Goal: Task Accomplishment & Management: Manage account settings

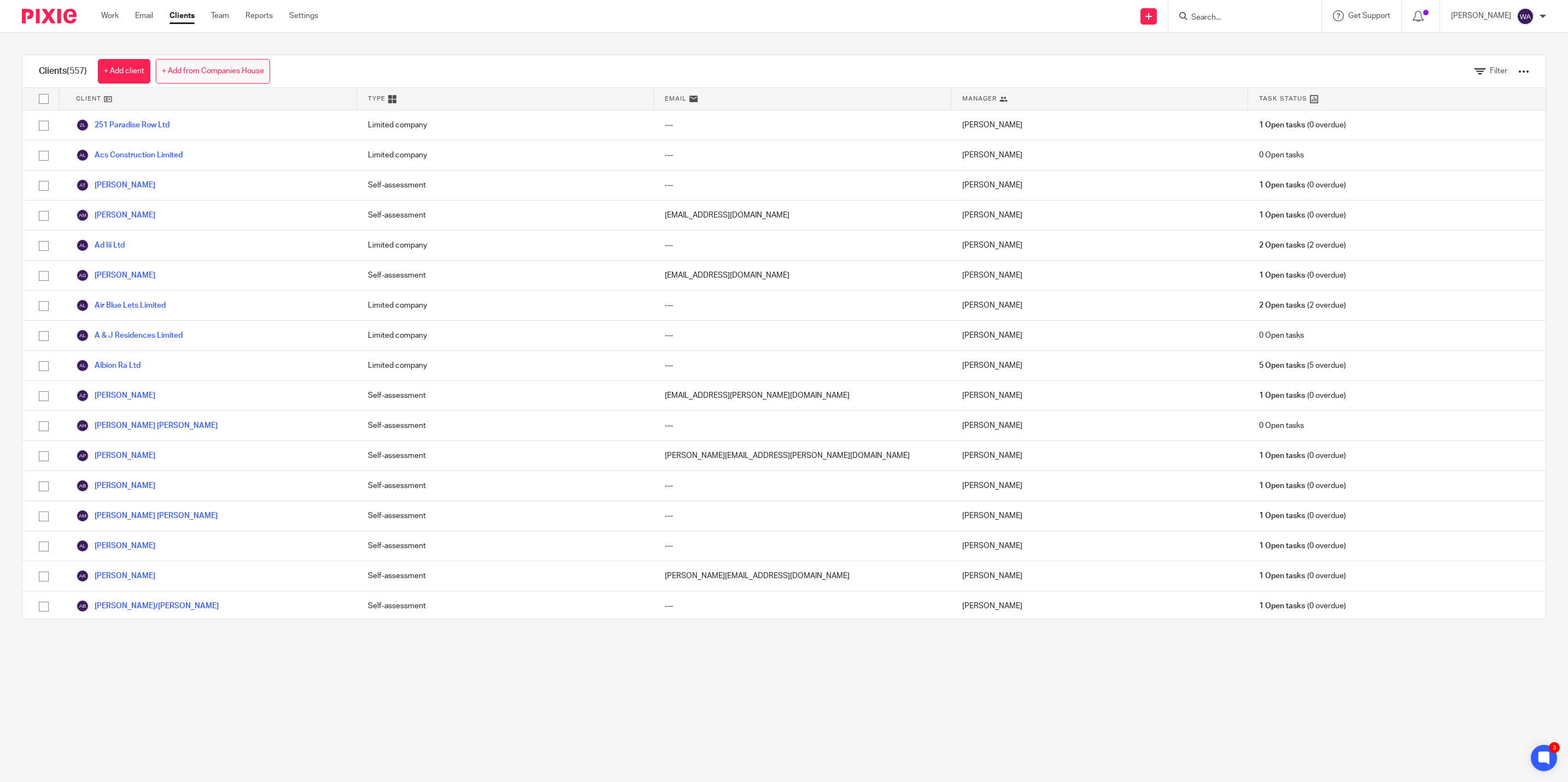
click at [222, 65] on link "+ Add from Companies House" at bounding box center [213, 72] width 114 height 25
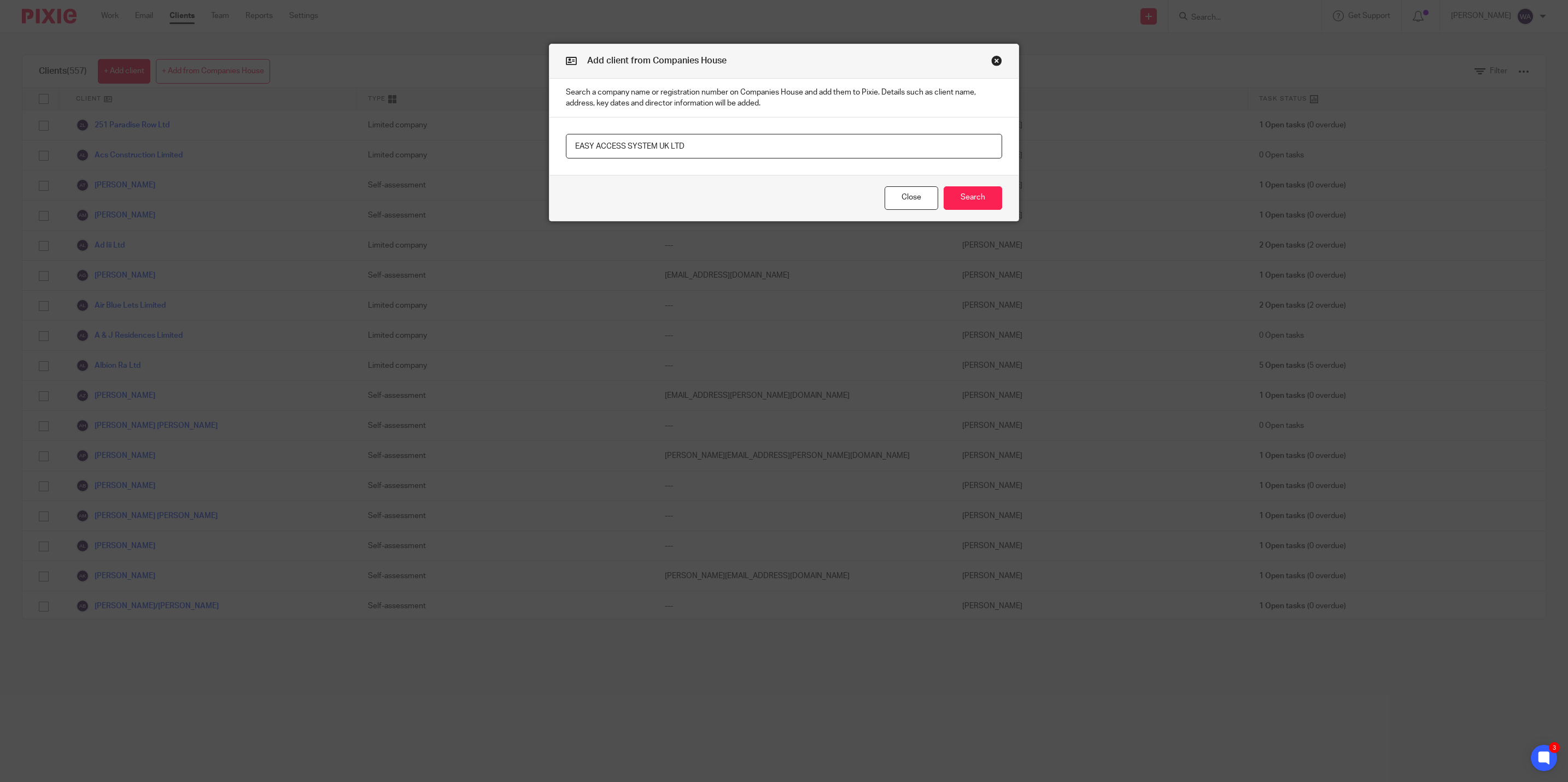
drag, startPoint x: 696, startPoint y: 145, endPoint x: 312, endPoint y: 156, distance: 384.2
click at [312, 156] on div "Add client from Companies House Search a company name or registration number on…" at bounding box center [784, 391] width 1568 height 782
paste input "16621168"
type input "16621168"
click at [949, 202] on button "Search" at bounding box center [973, 198] width 59 height 23
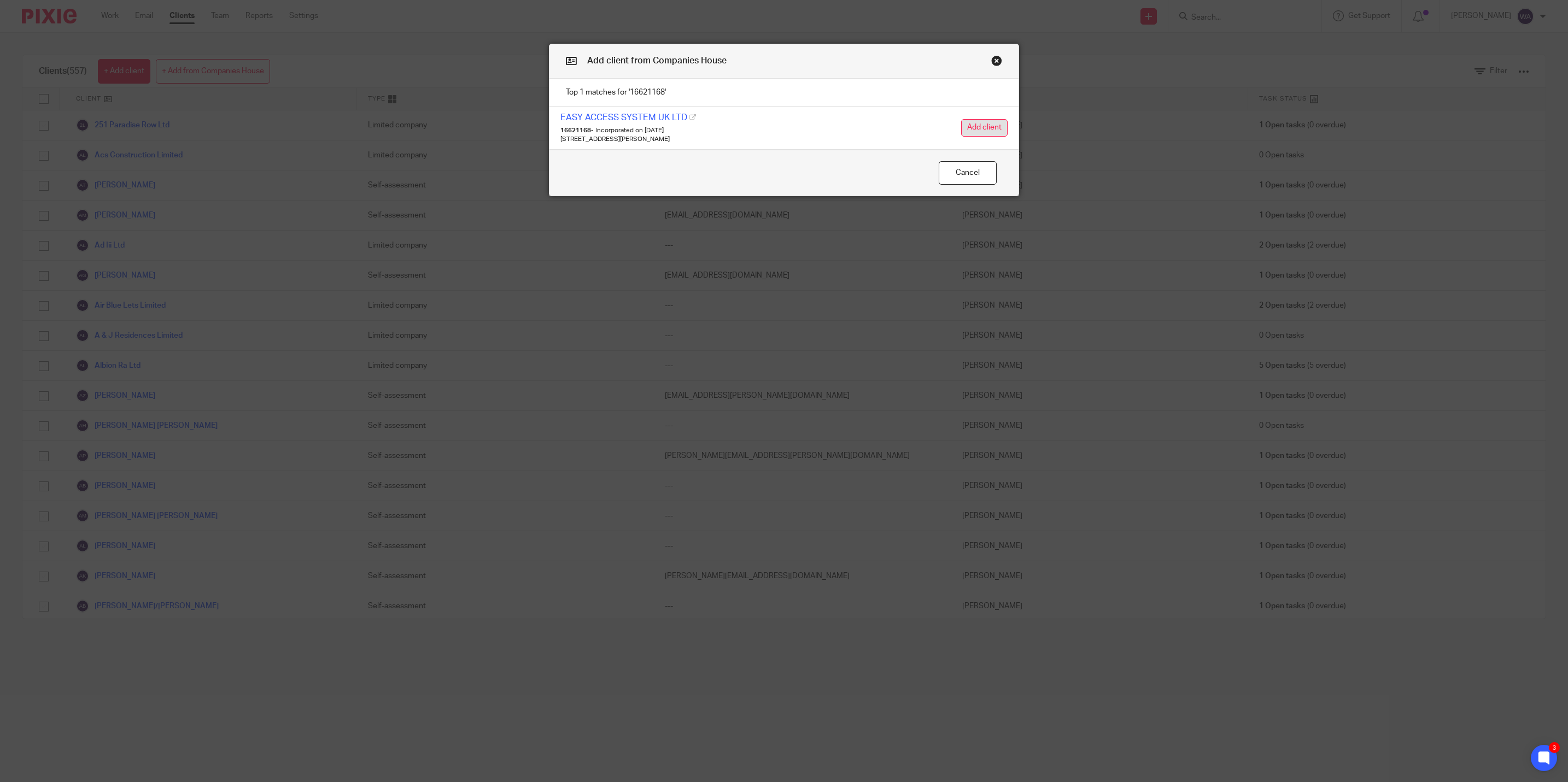
click at [986, 120] on button "Add client" at bounding box center [984, 127] width 46 height 17
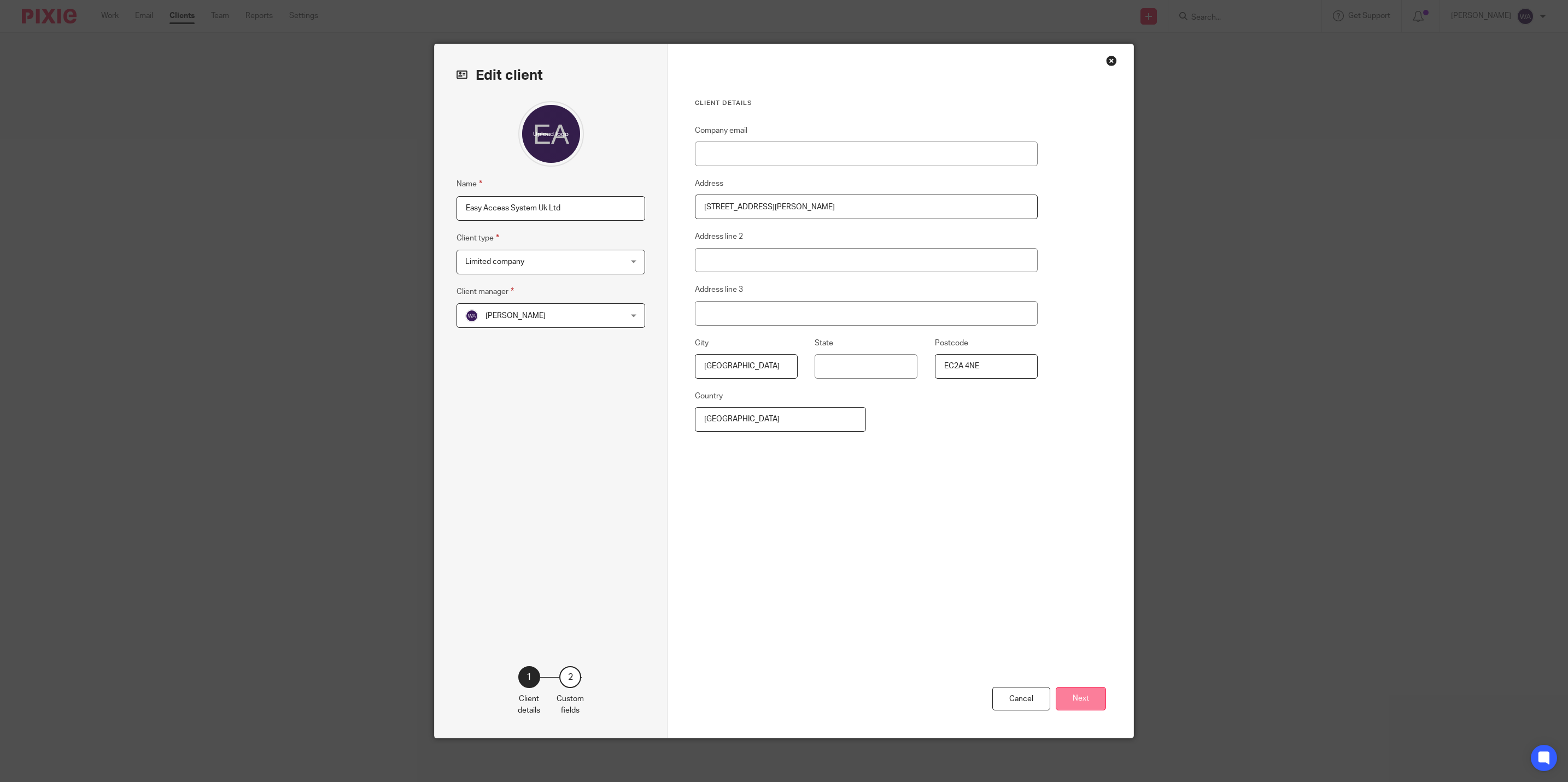
click at [1068, 688] on button "Next" at bounding box center [1080, 699] width 50 height 23
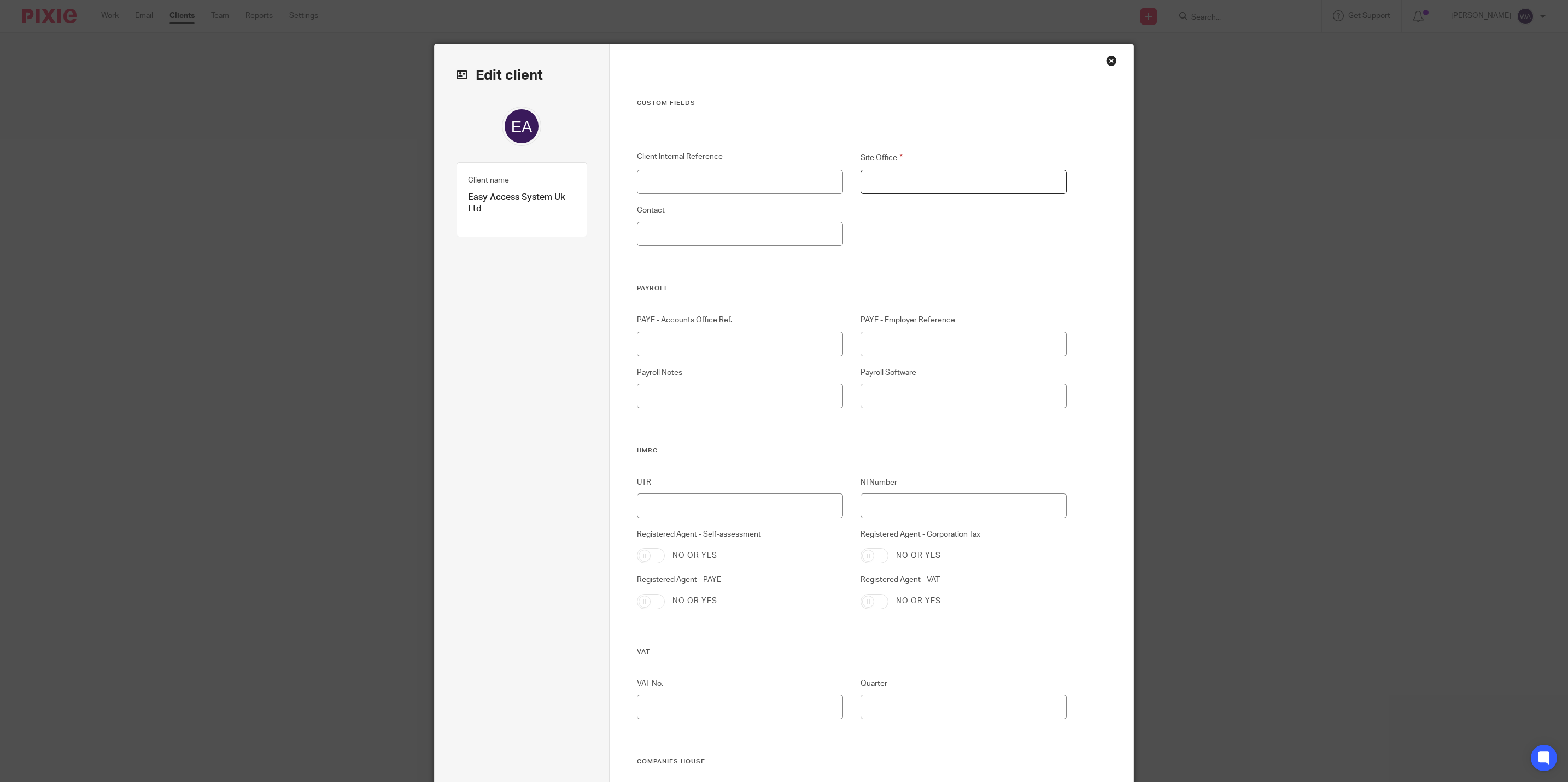
click at [897, 180] on input "Site Office" at bounding box center [964, 182] width 207 height 25
type input "k"
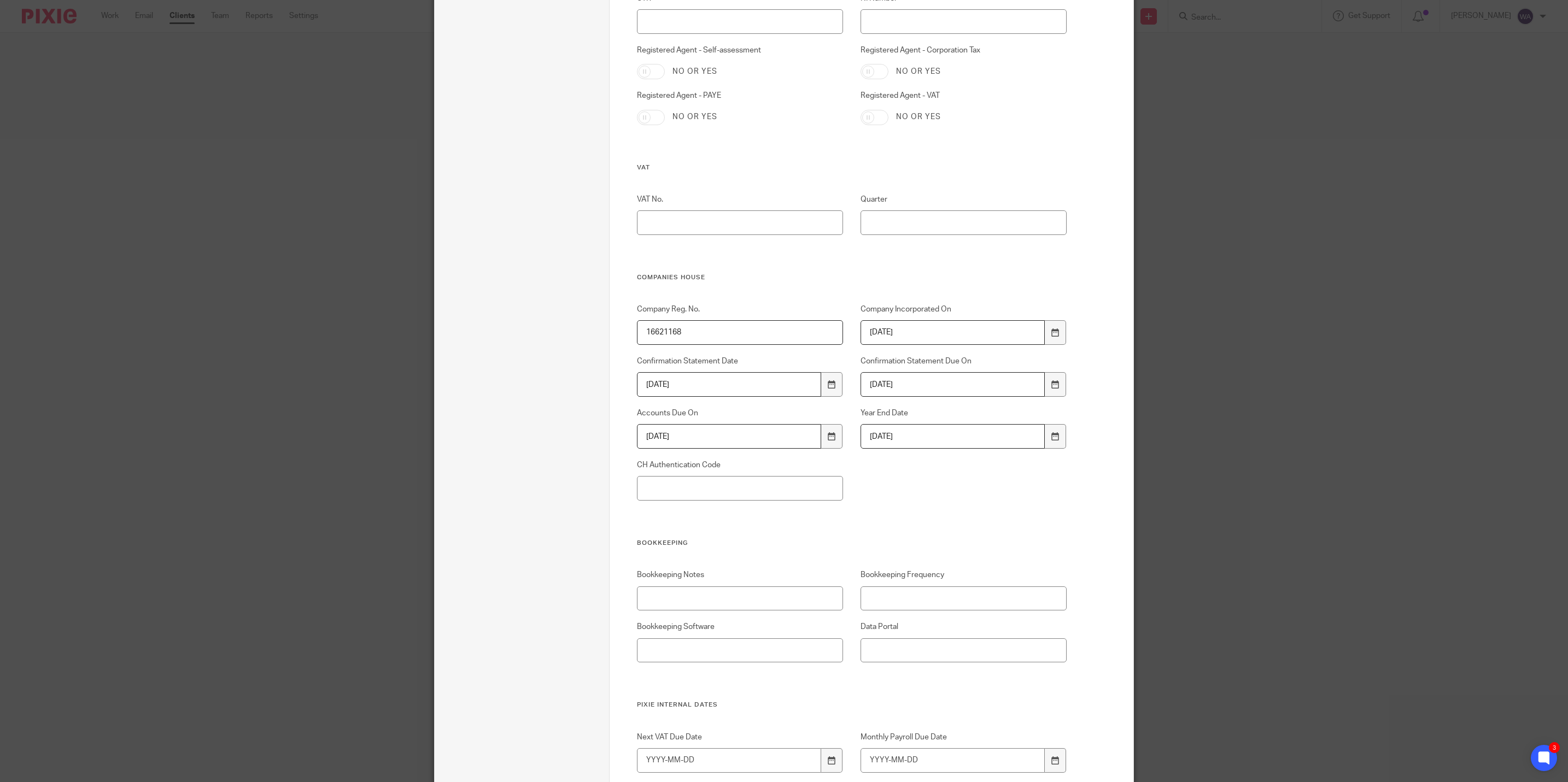
scroll to position [609, 0]
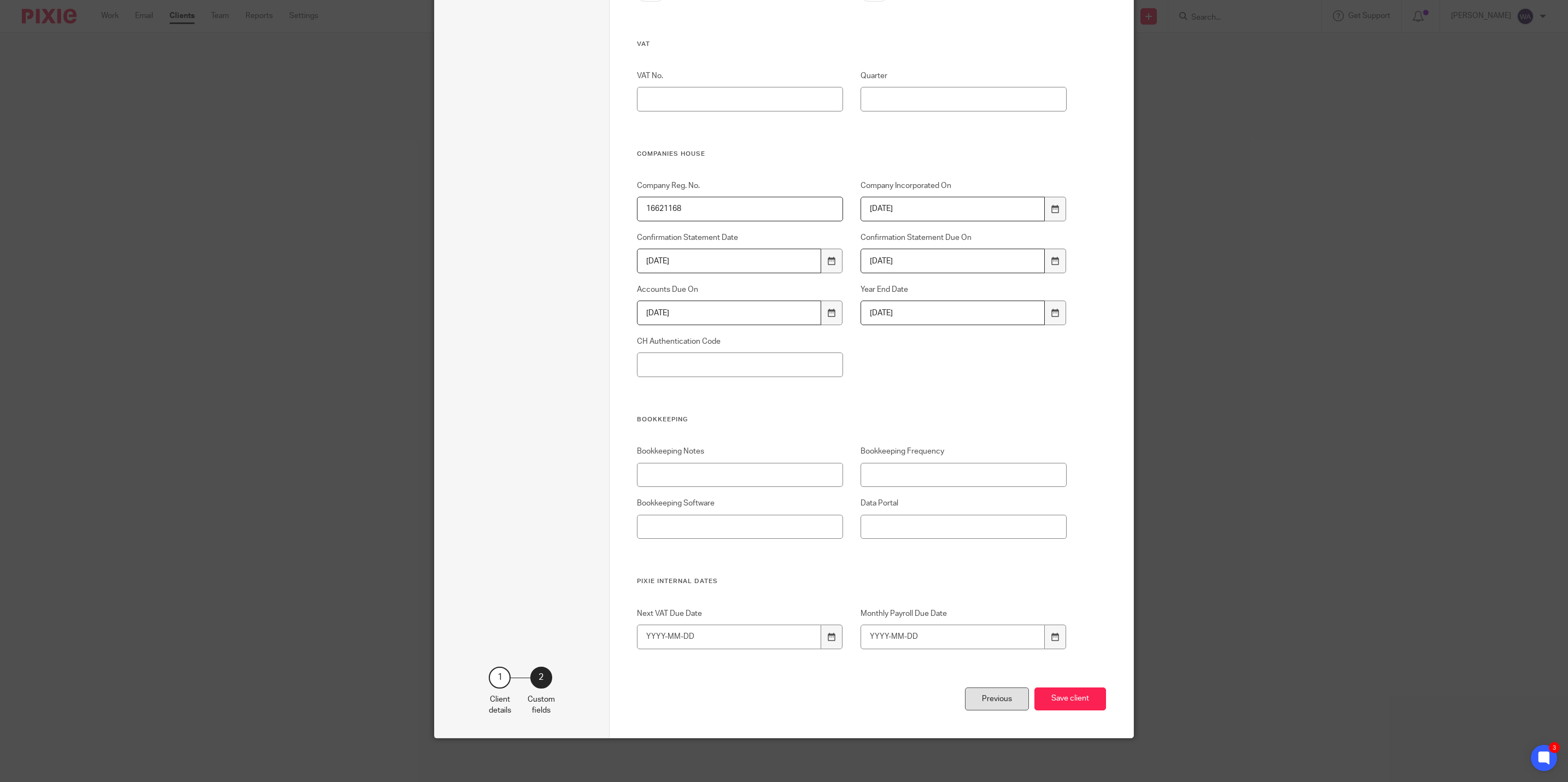
type input "KC"
click at [990, 701] on div "Previous" at bounding box center [996, 699] width 64 height 23
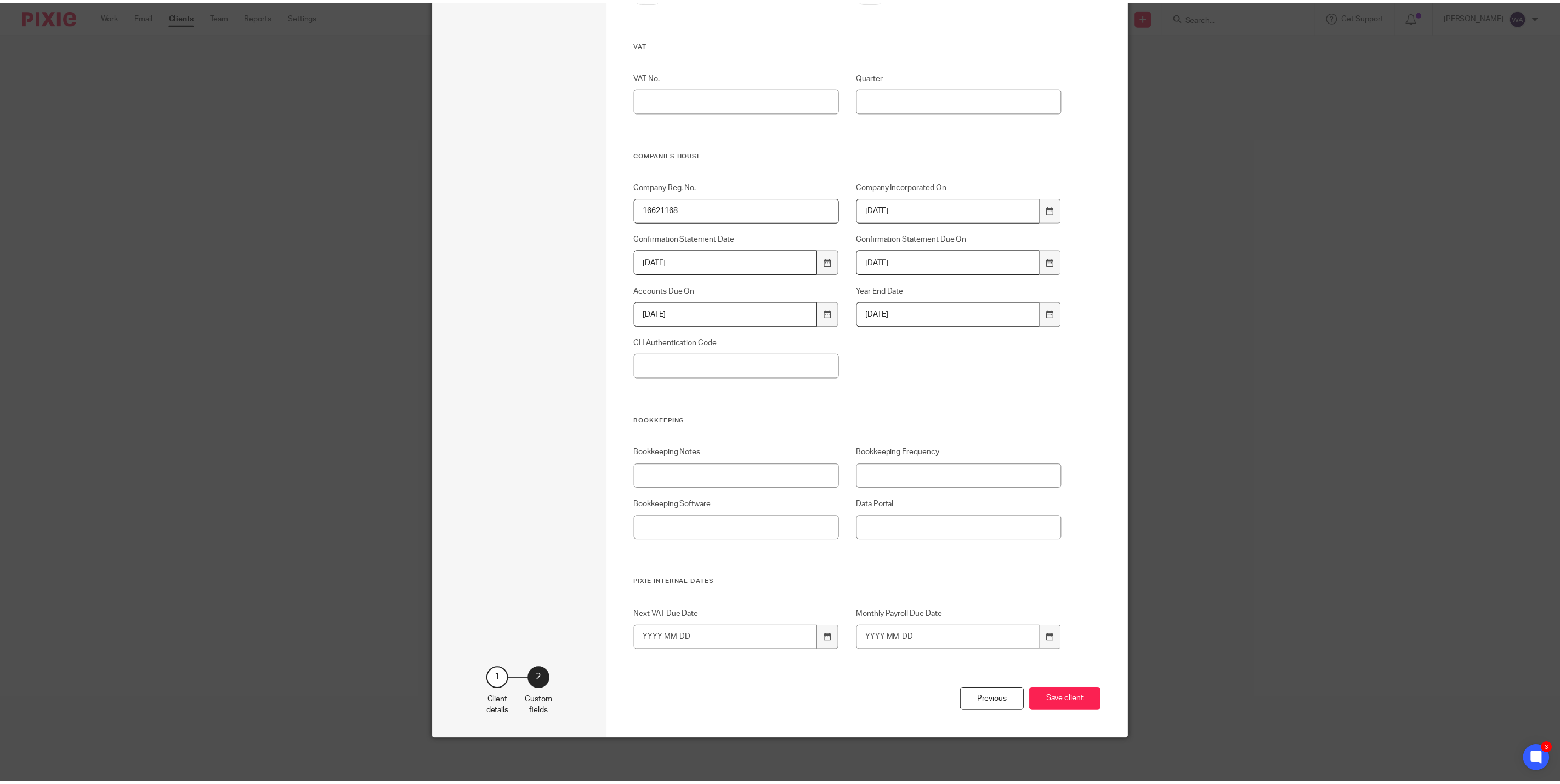
scroll to position [0, 0]
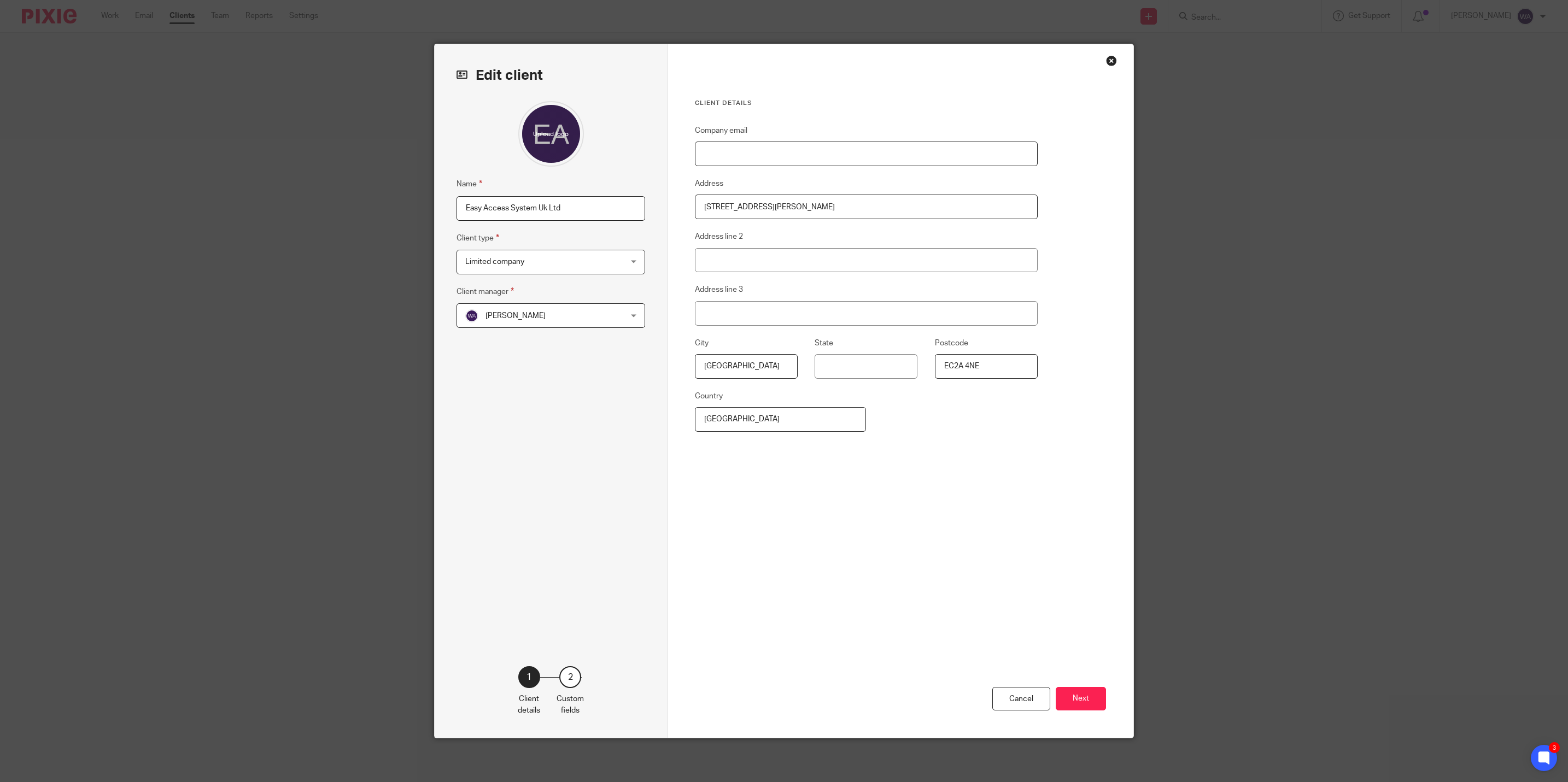
click at [739, 154] on input "Company email" at bounding box center [866, 154] width 343 height 25
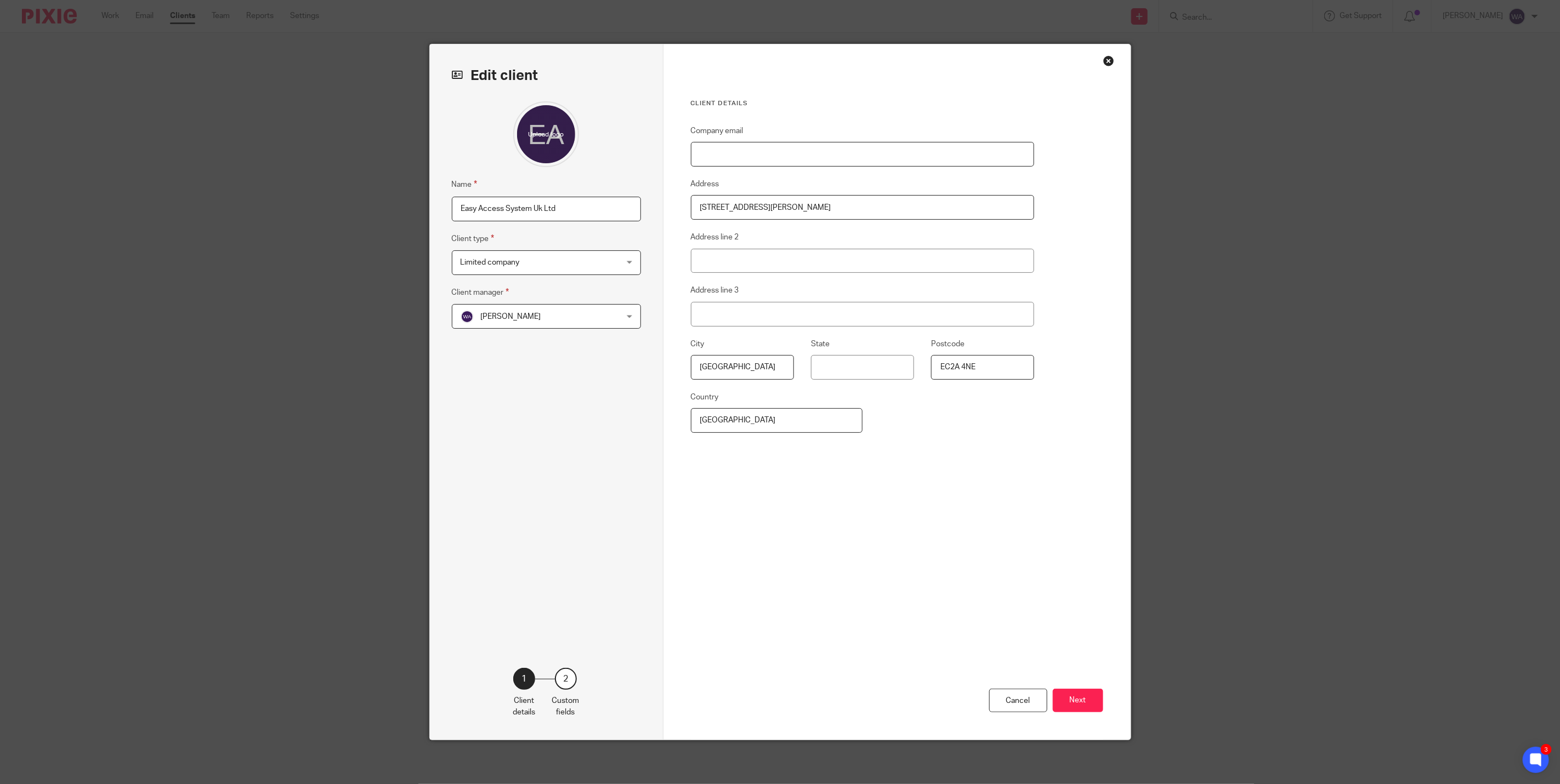
paste input "rostislav@easproject.com"
type input "rostislav@easproject.com"
click at [808, 553] on div "Company email rostislav@easproject.com Address 86-90 Paul Street Address line 2…" at bounding box center [863, 352] width 344 height 455
click at [1055, 703] on button "Next" at bounding box center [1078, 700] width 50 height 23
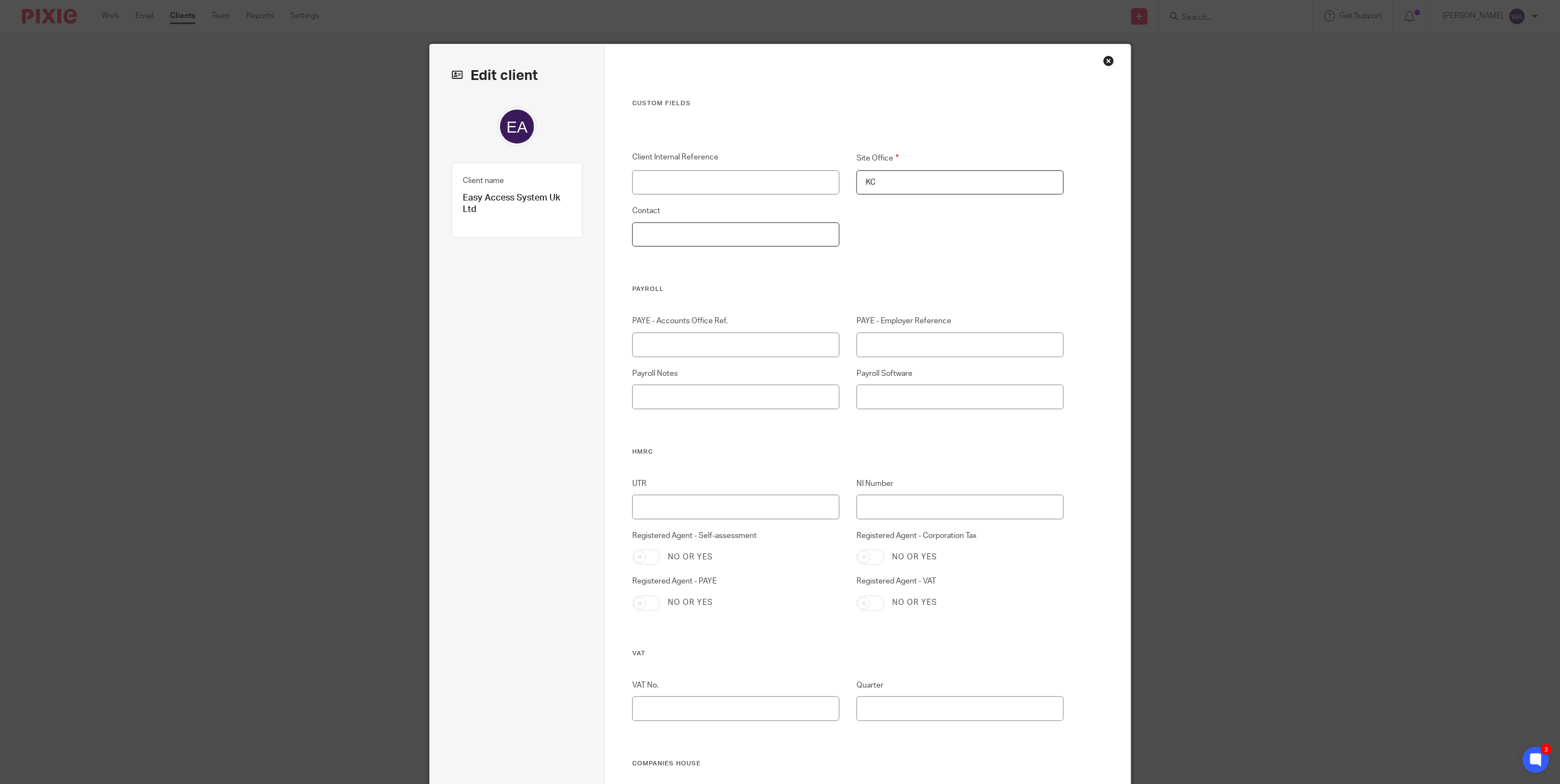
click at [758, 241] on input "Contact" at bounding box center [736, 235] width 207 height 25
type input "r"
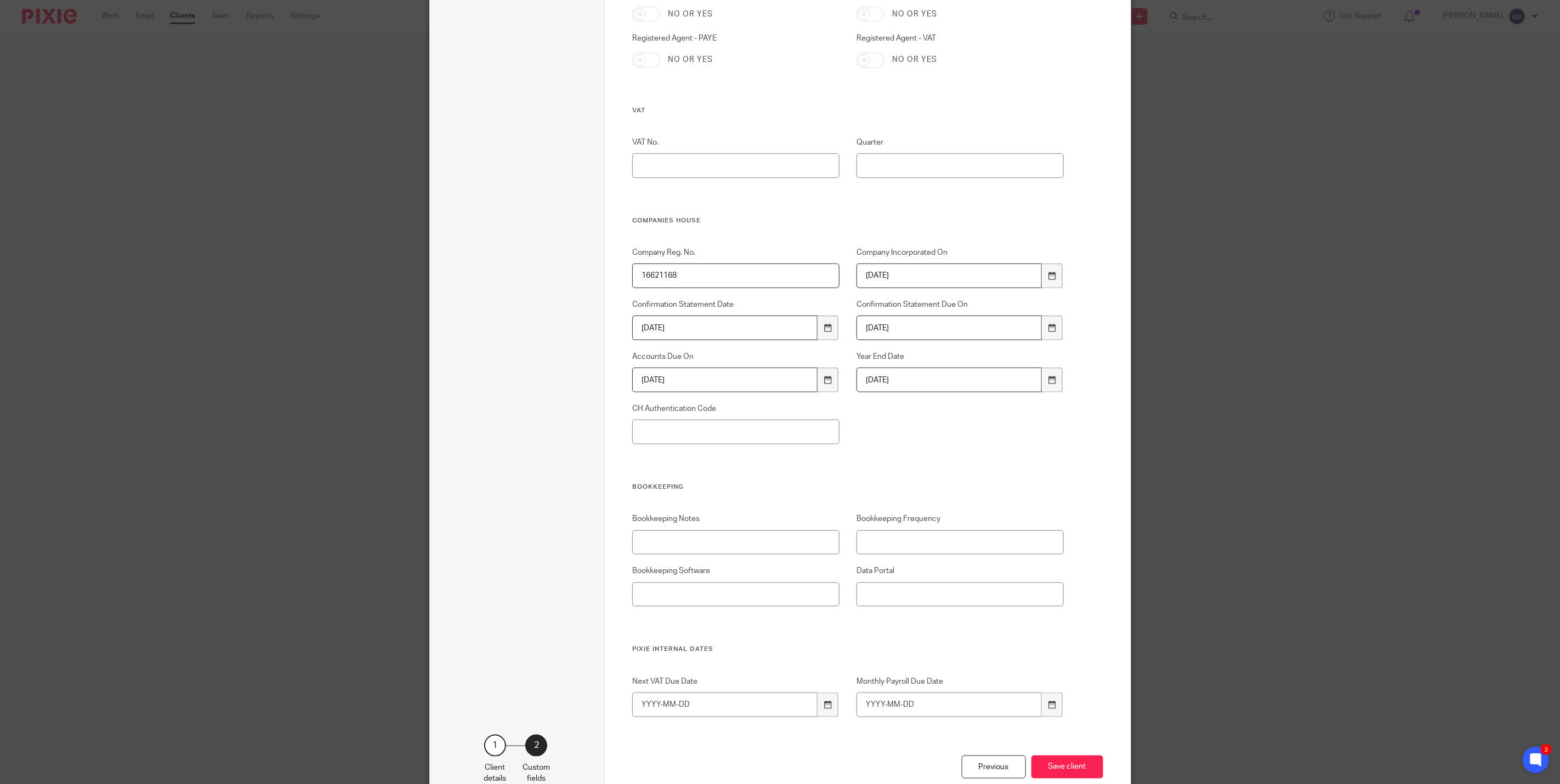
scroll to position [576, 0]
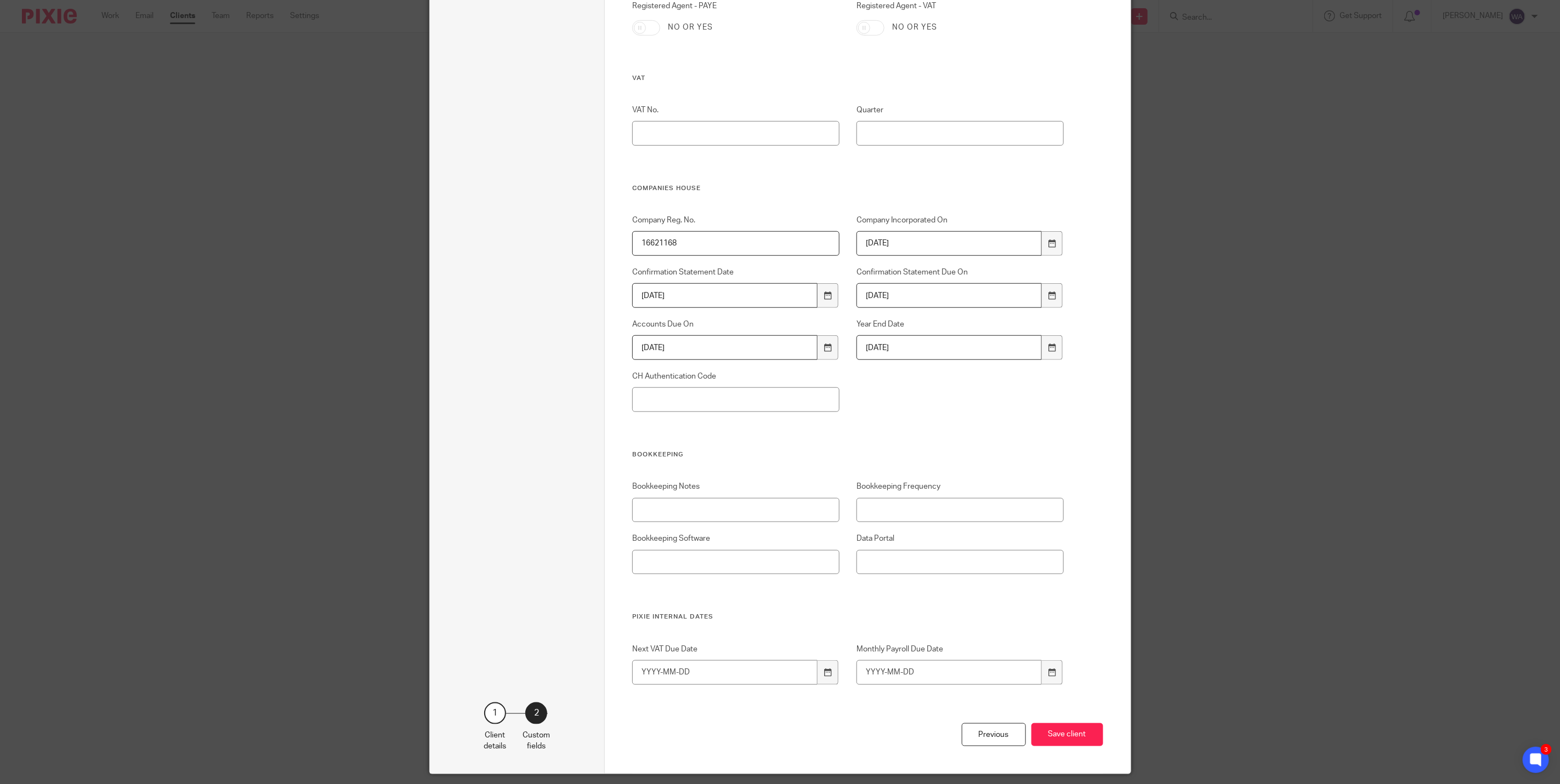
type input "Ross"
click at [720, 556] on input "Bookkeeping Software" at bounding box center [736, 562] width 207 height 25
type input "Xero"
click at [930, 517] on input "Bookkeeping Frequency" at bounding box center [960, 511] width 207 height 25
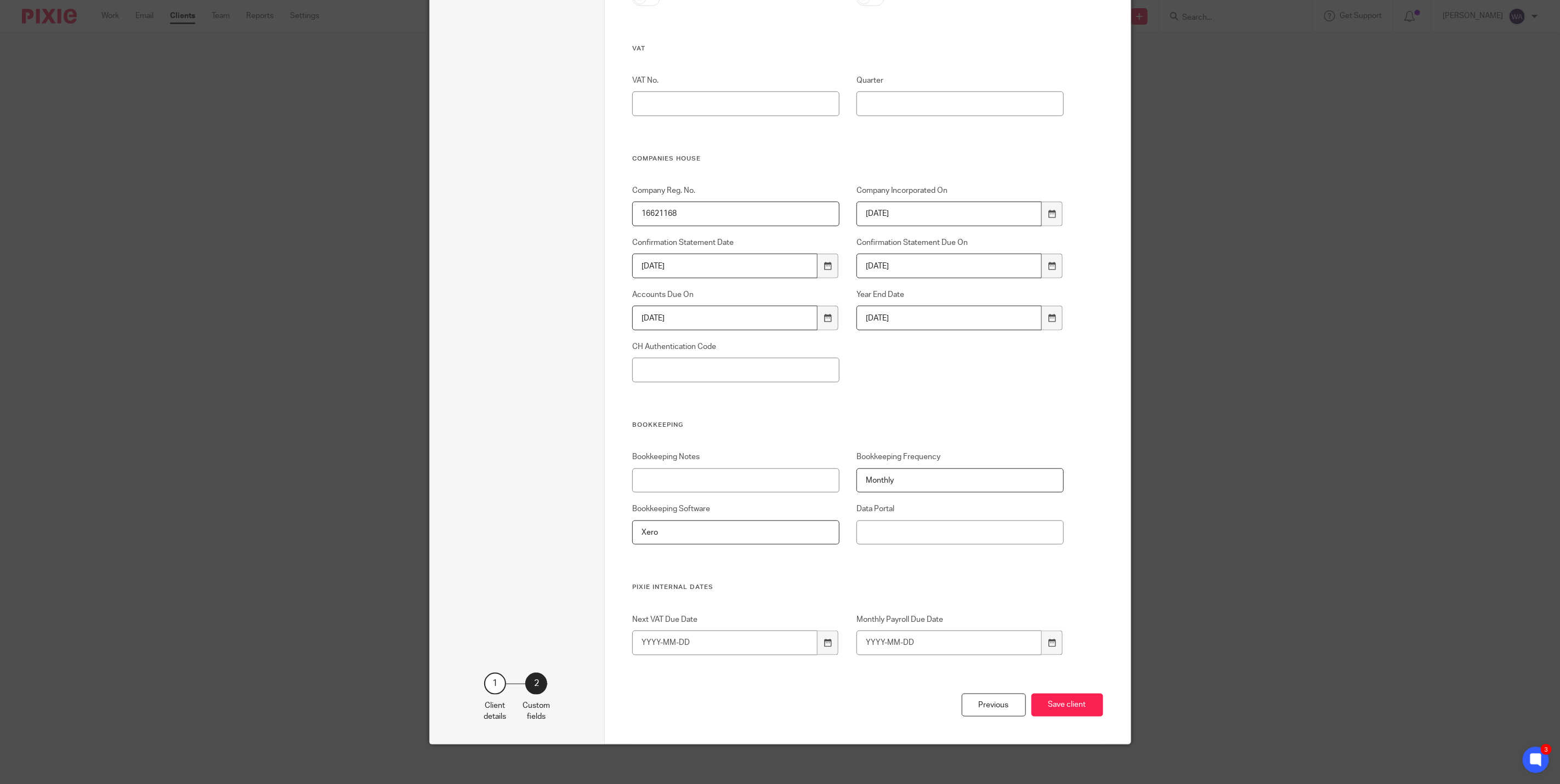
scroll to position [610, 0]
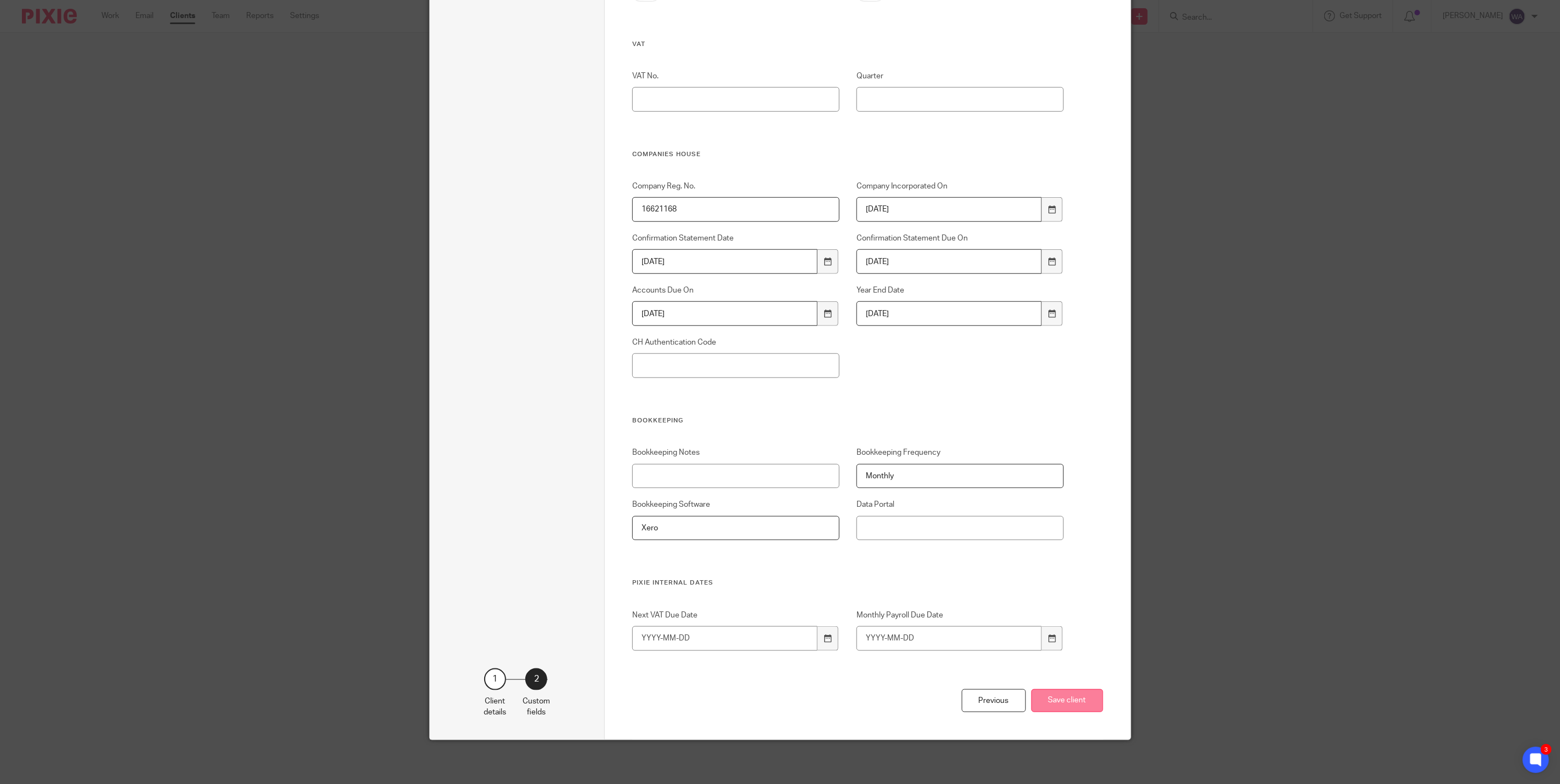
type input "Monthly"
click at [1066, 701] on button "Save client" at bounding box center [1068, 701] width 72 height 23
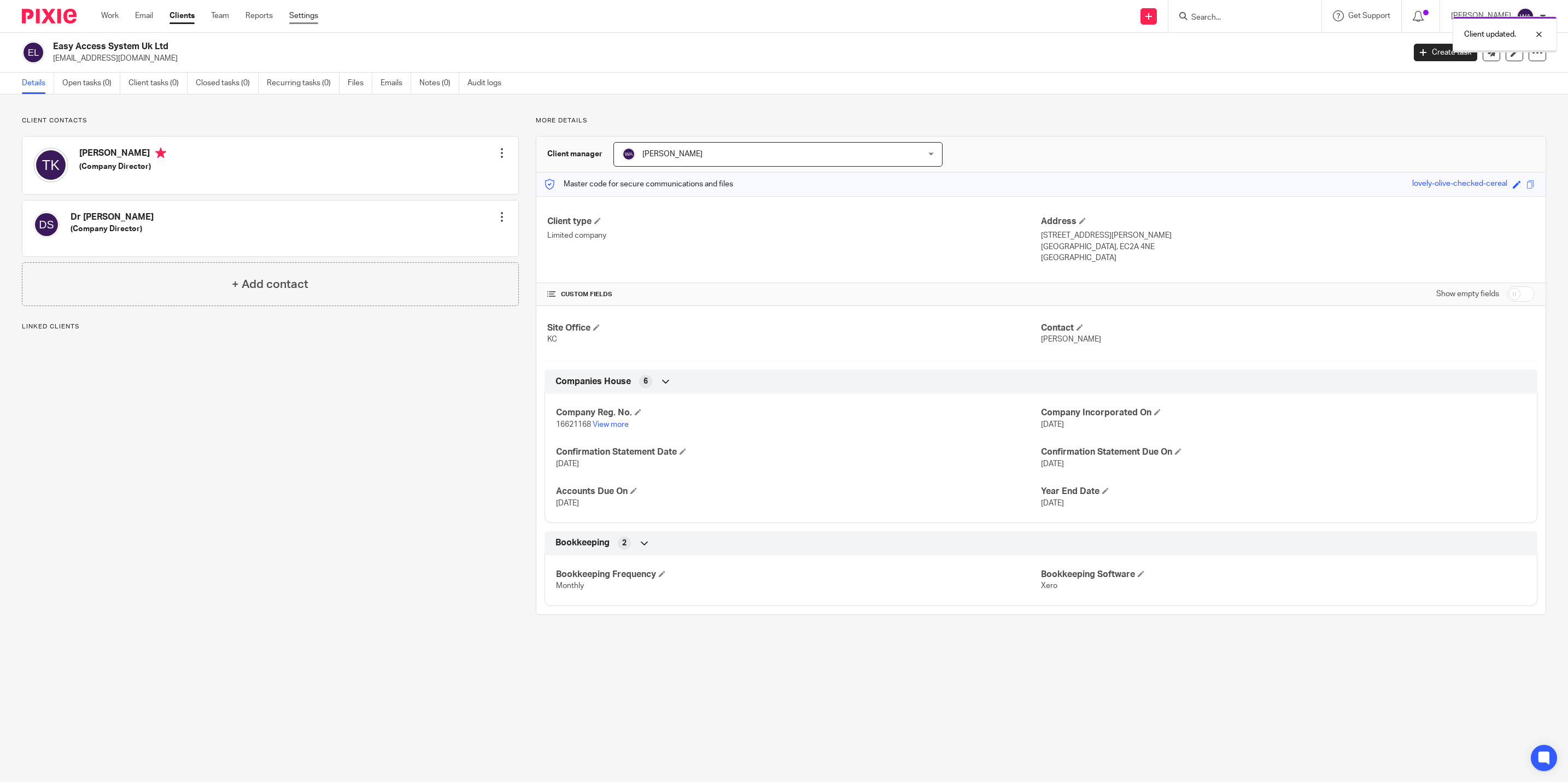
click at [297, 17] on link "Settings" at bounding box center [304, 16] width 29 height 11
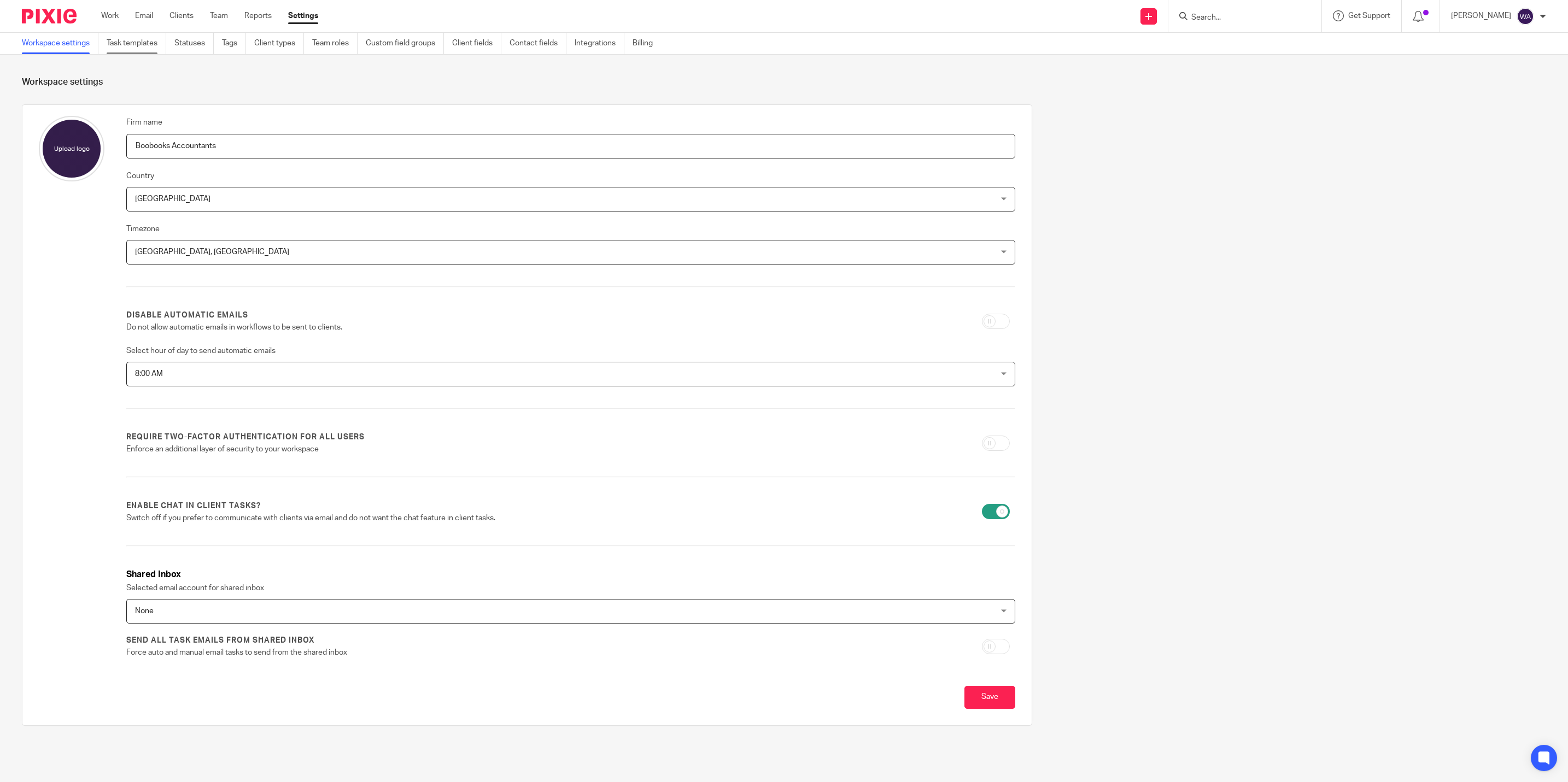
click at [126, 41] on link "Task templates" at bounding box center [136, 43] width 60 height 21
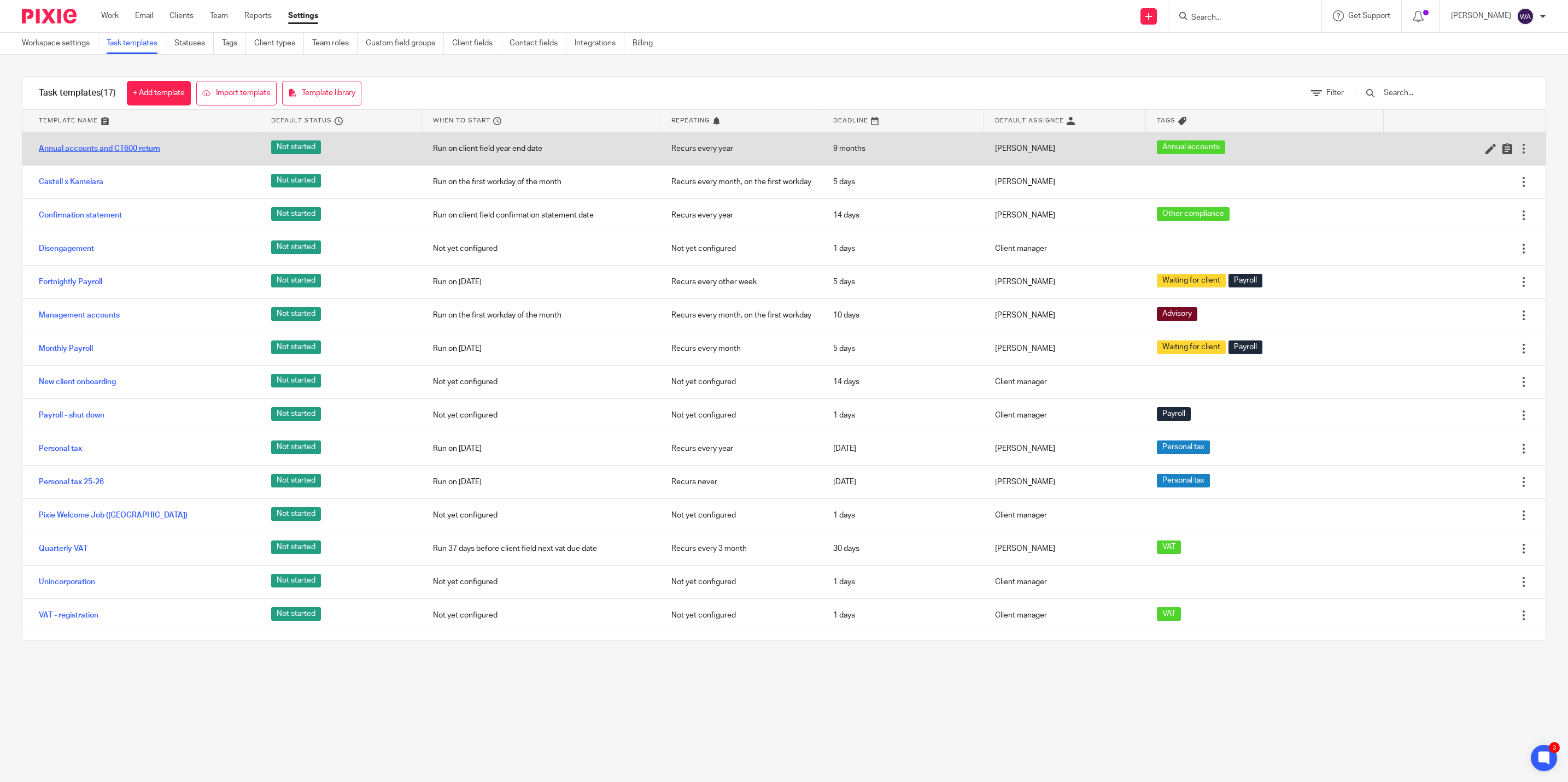
click at [128, 147] on link "Annual accounts and CT600 return" at bounding box center [99, 149] width 121 height 11
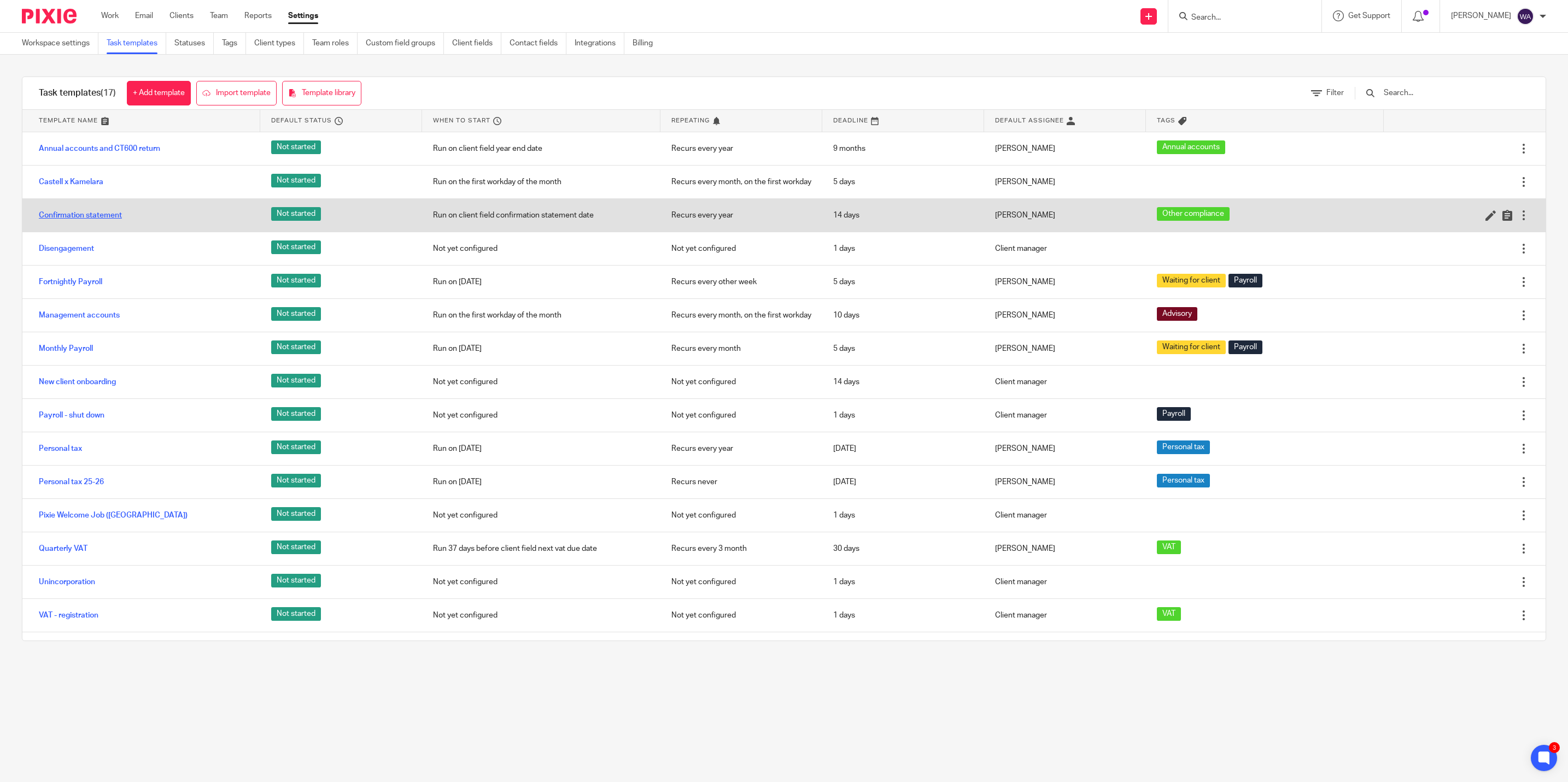
click at [94, 211] on link "Confirmation statement" at bounding box center [80, 215] width 83 height 11
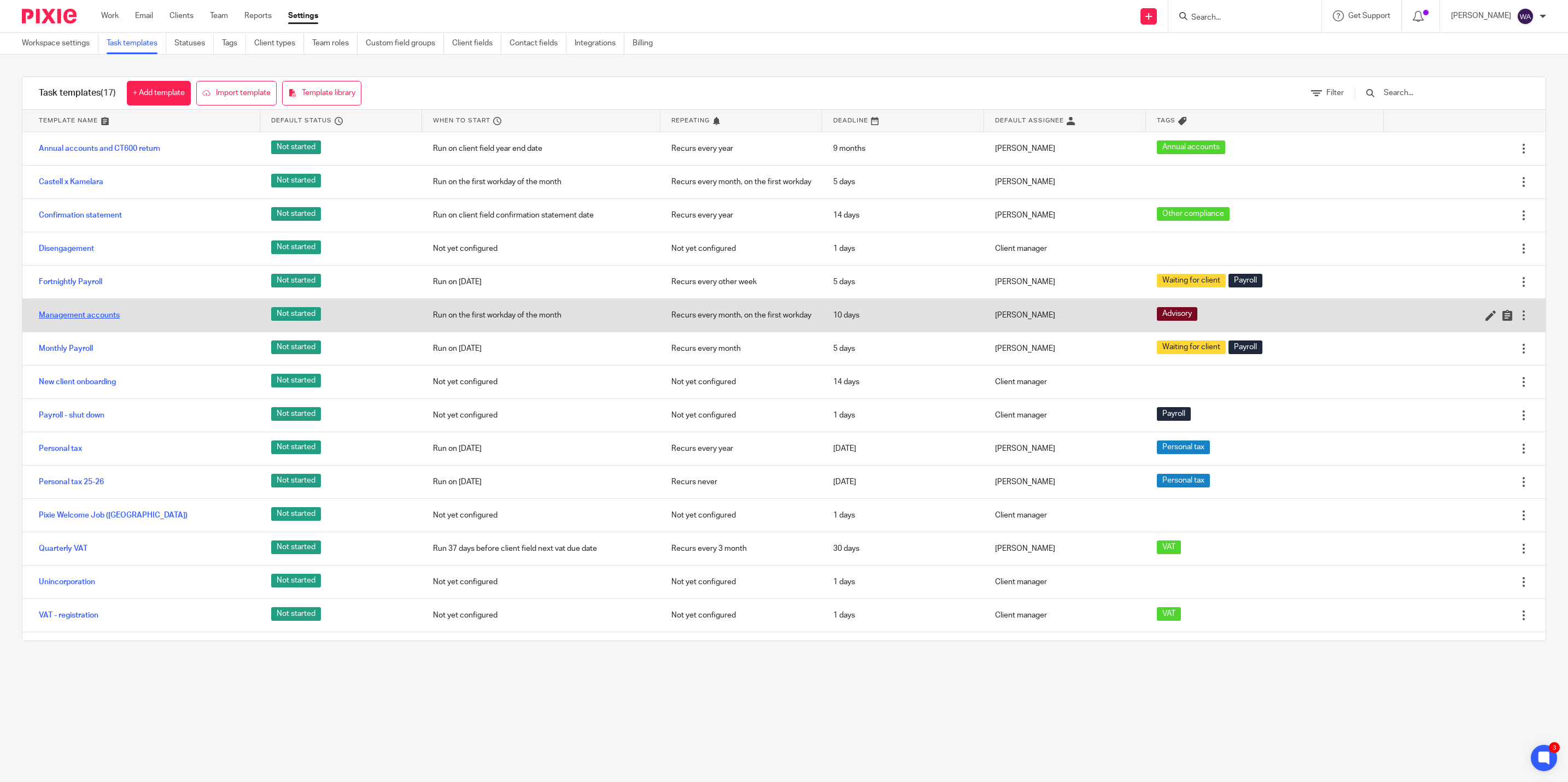
click at [79, 317] on link "Management accounts" at bounding box center [79, 315] width 81 height 11
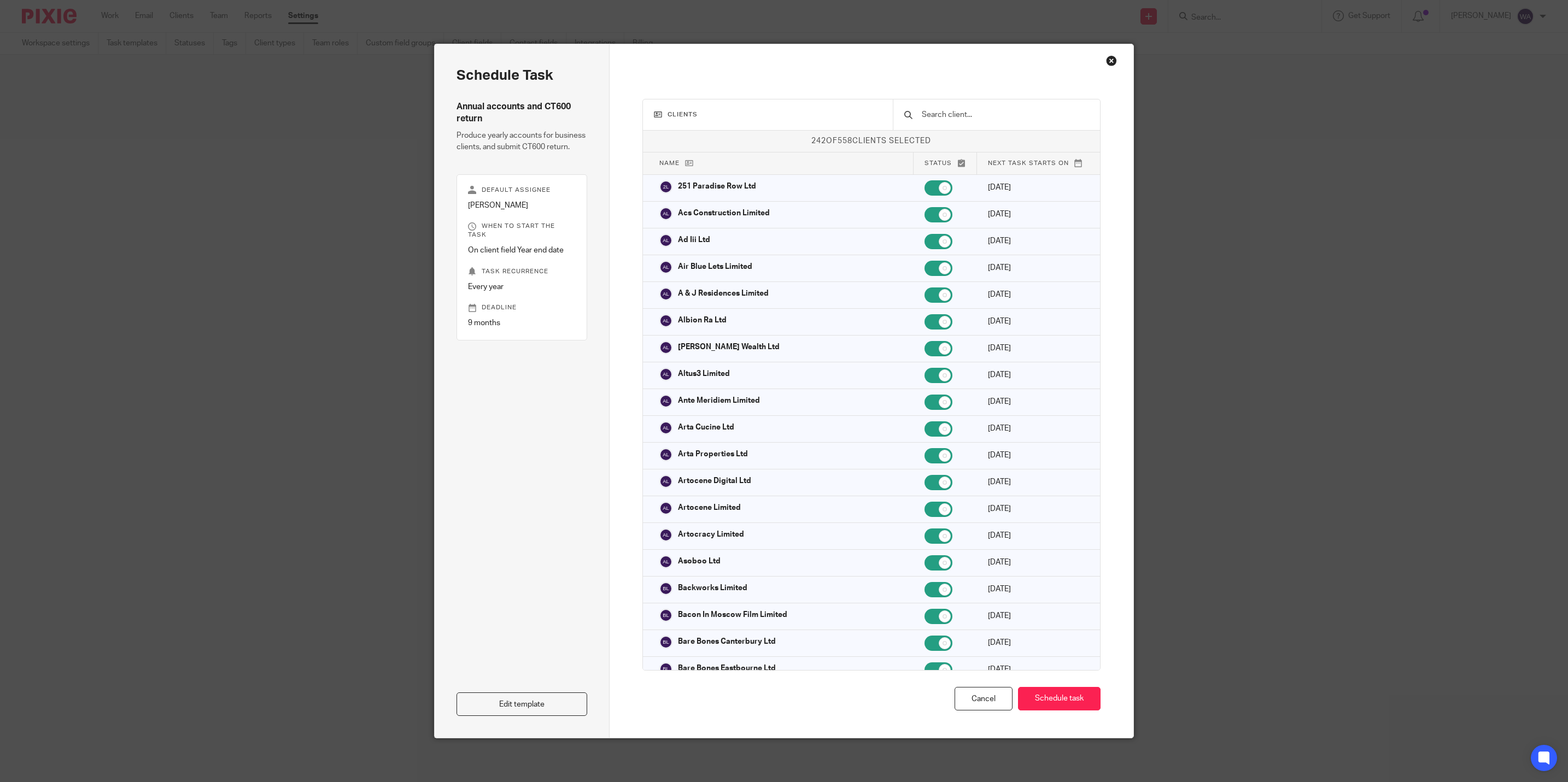
click at [921, 116] on input "text" at bounding box center [1005, 114] width 169 height 12
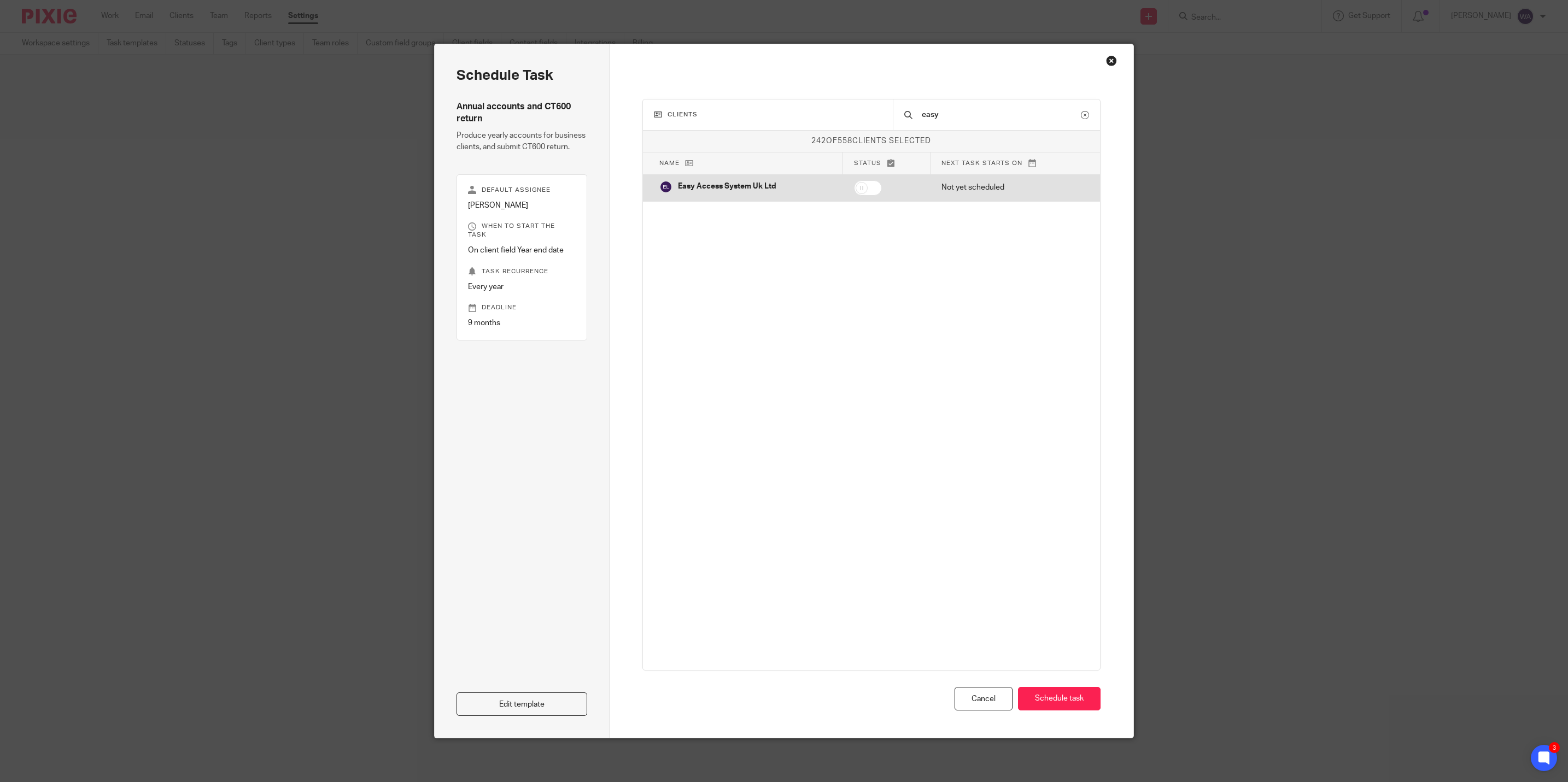
type input "easy"
click at [865, 198] on td at bounding box center [886, 187] width 87 height 27
checkbox input "true"
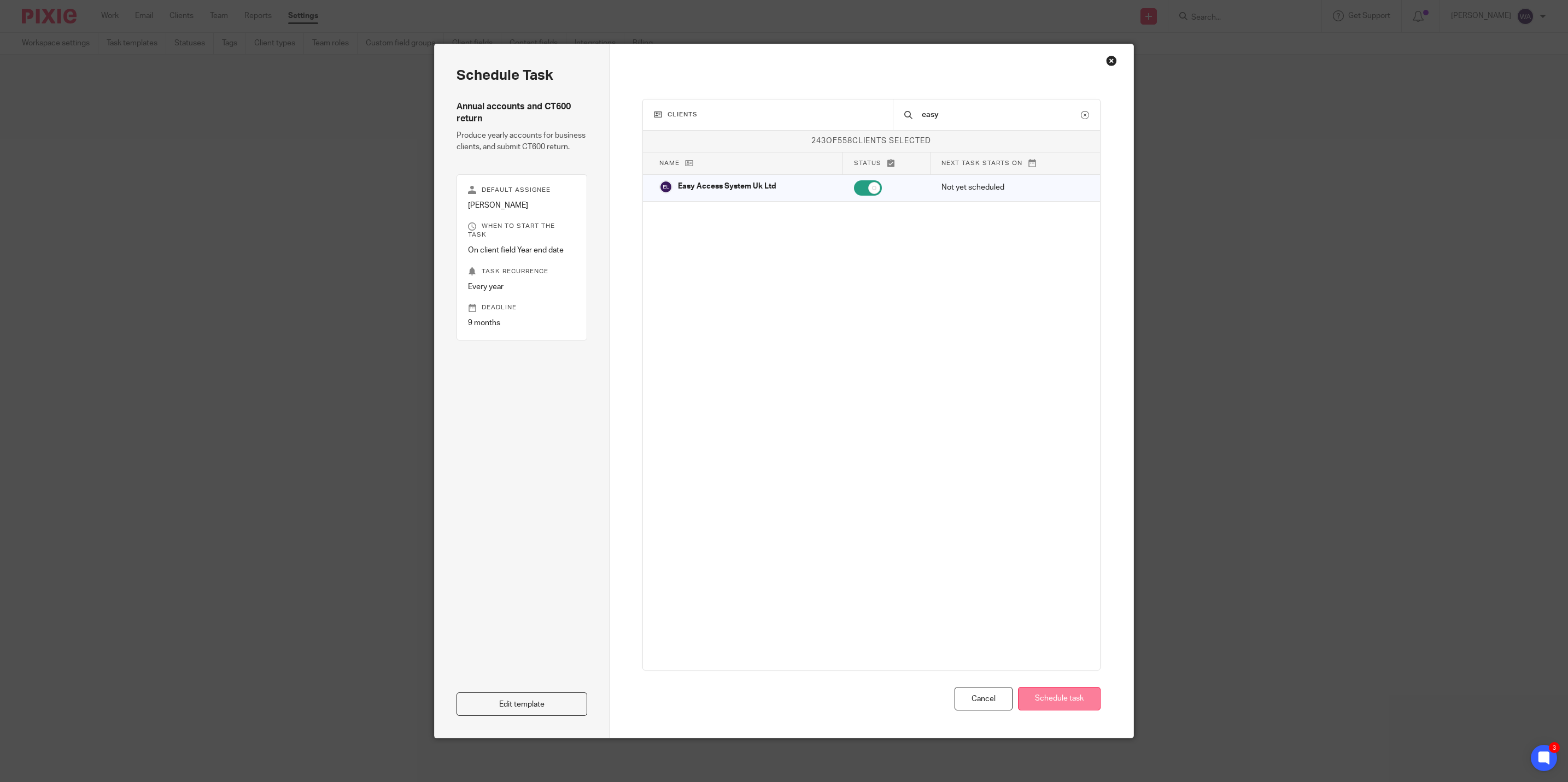
click at [1050, 694] on button "Schedule task" at bounding box center [1059, 699] width 83 height 23
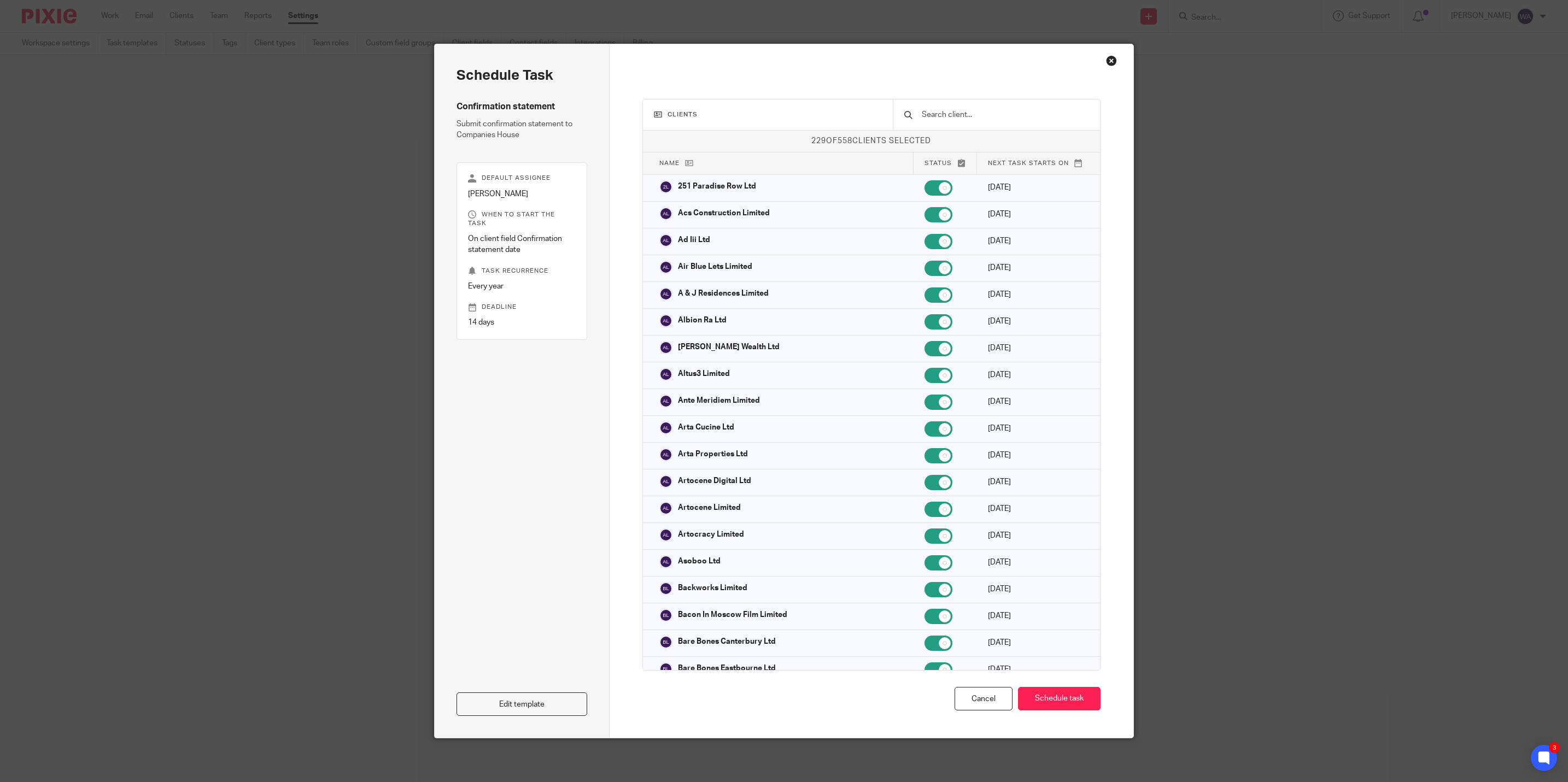
click at [942, 110] on input "text" at bounding box center [1005, 114] width 169 height 12
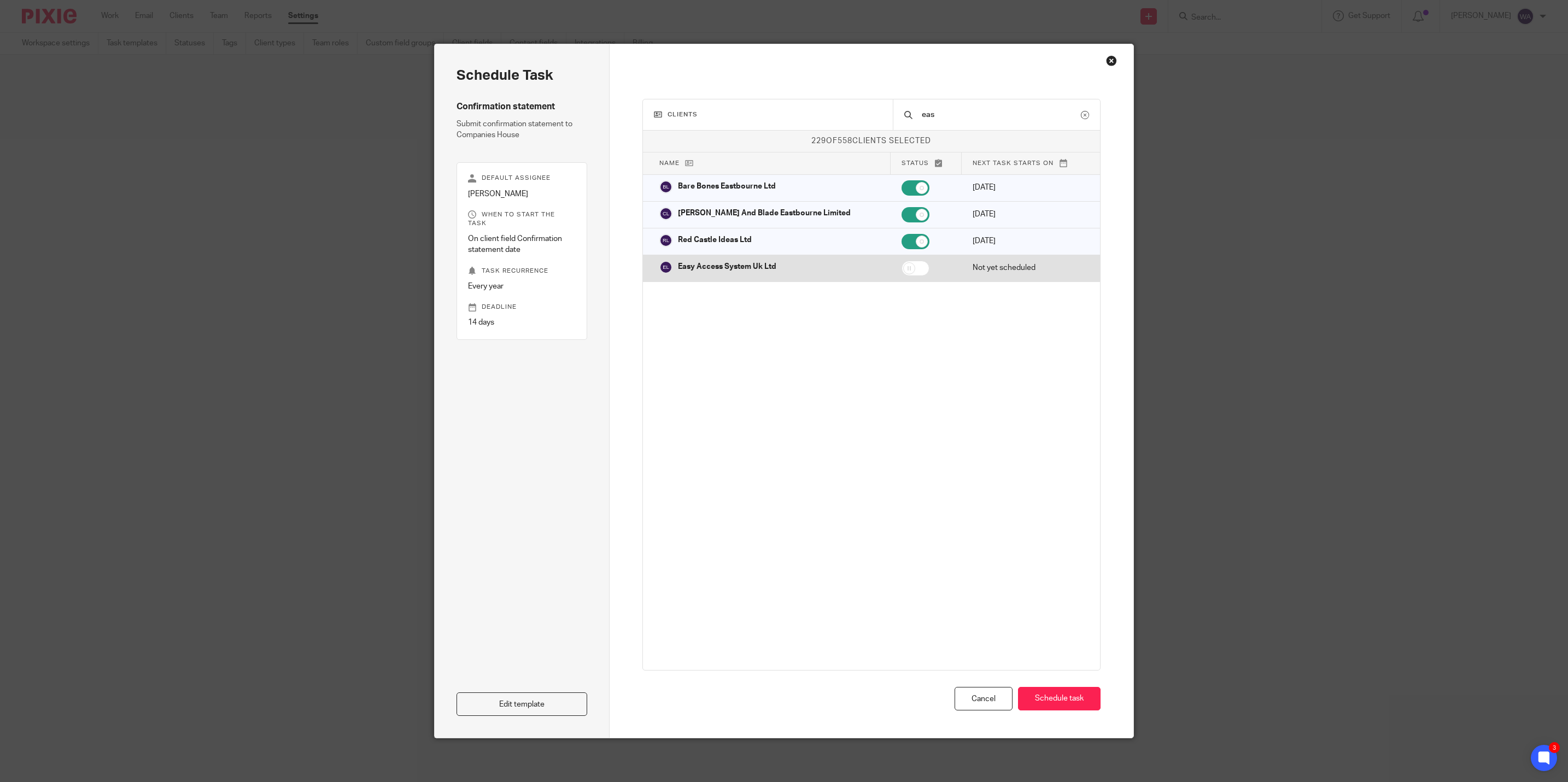
type input "eas"
click at [901, 268] on input "checkbox" at bounding box center [915, 268] width 28 height 15
checkbox input "true"
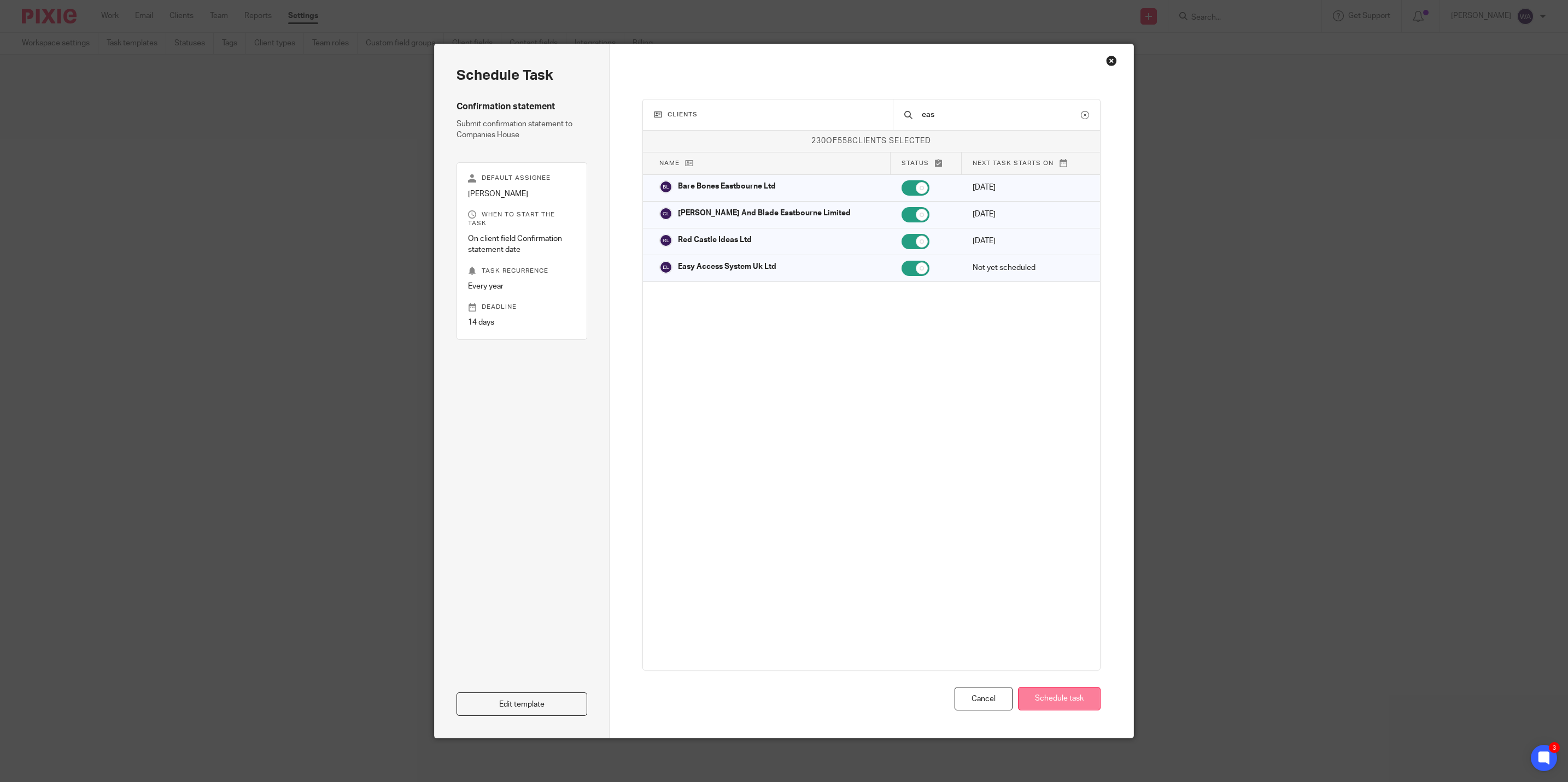
click at [1069, 697] on button "Schedule task" at bounding box center [1059, 699] width 83 height 23
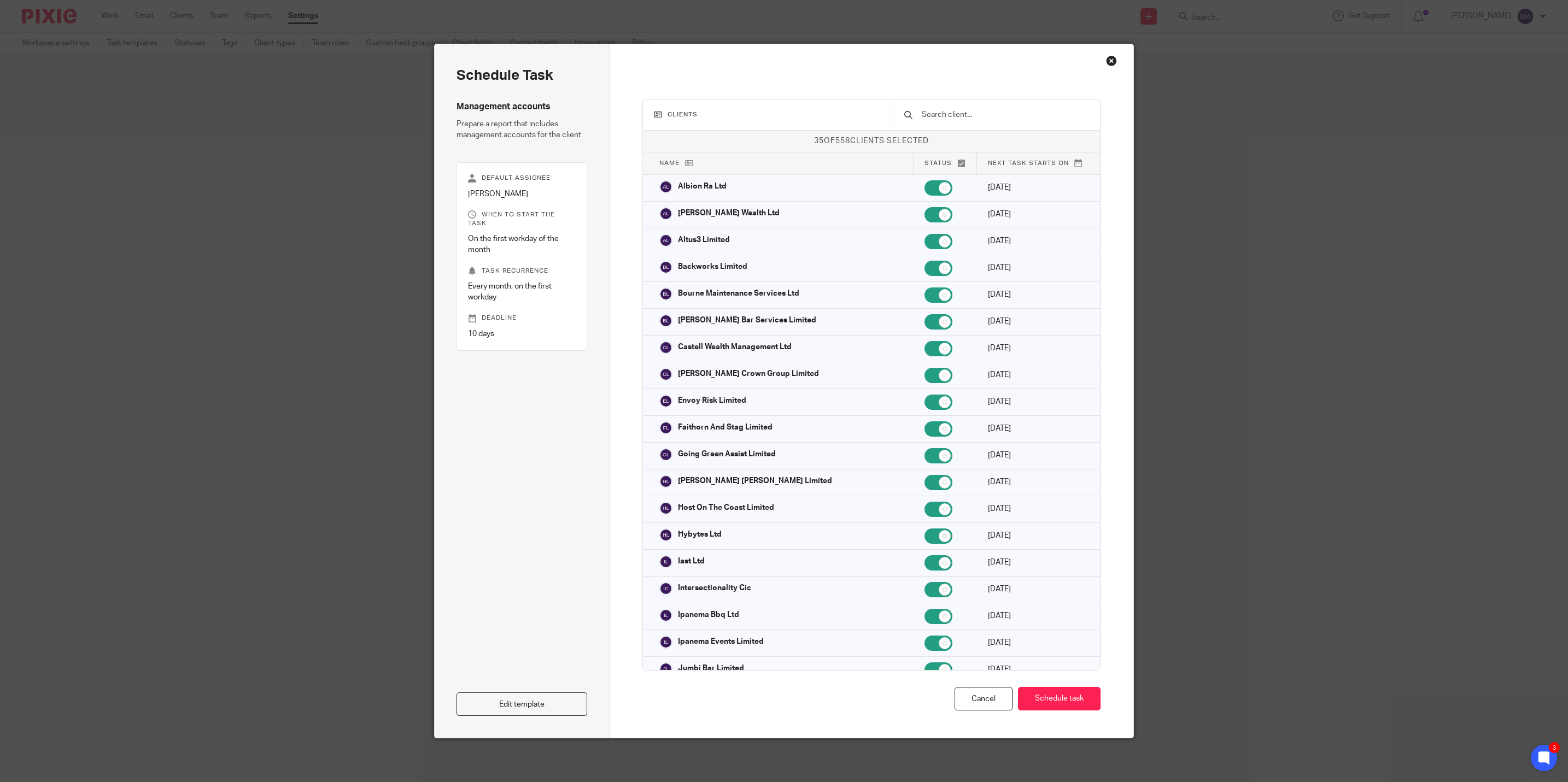
click at [941, 113] on input "text" at bounding box center [1005, 114] width 169 height 12
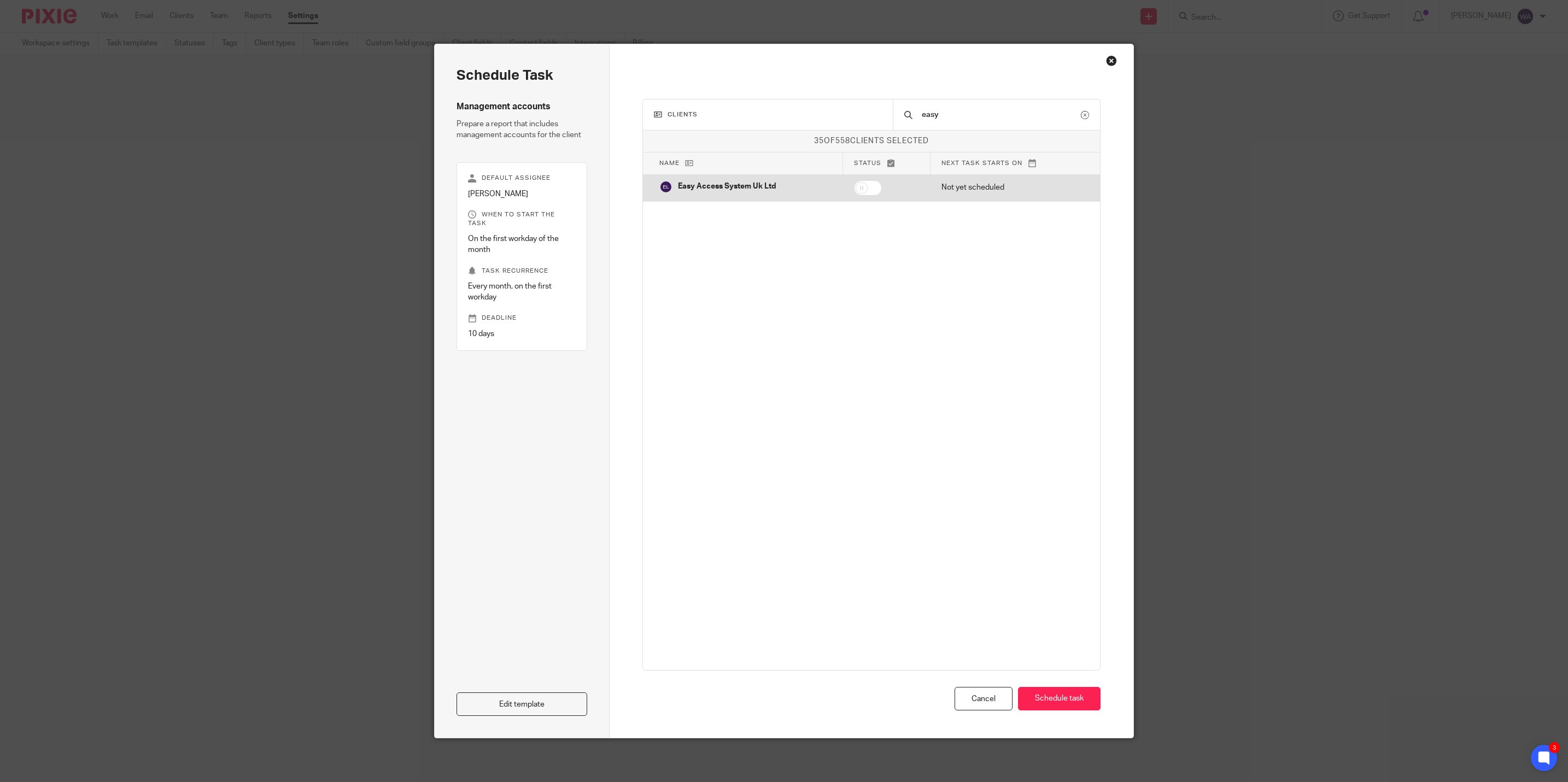
type input "easy"
click at [853, 180] on td at bounding box center [886, 187] width 87 height 27
checkbox input "true"
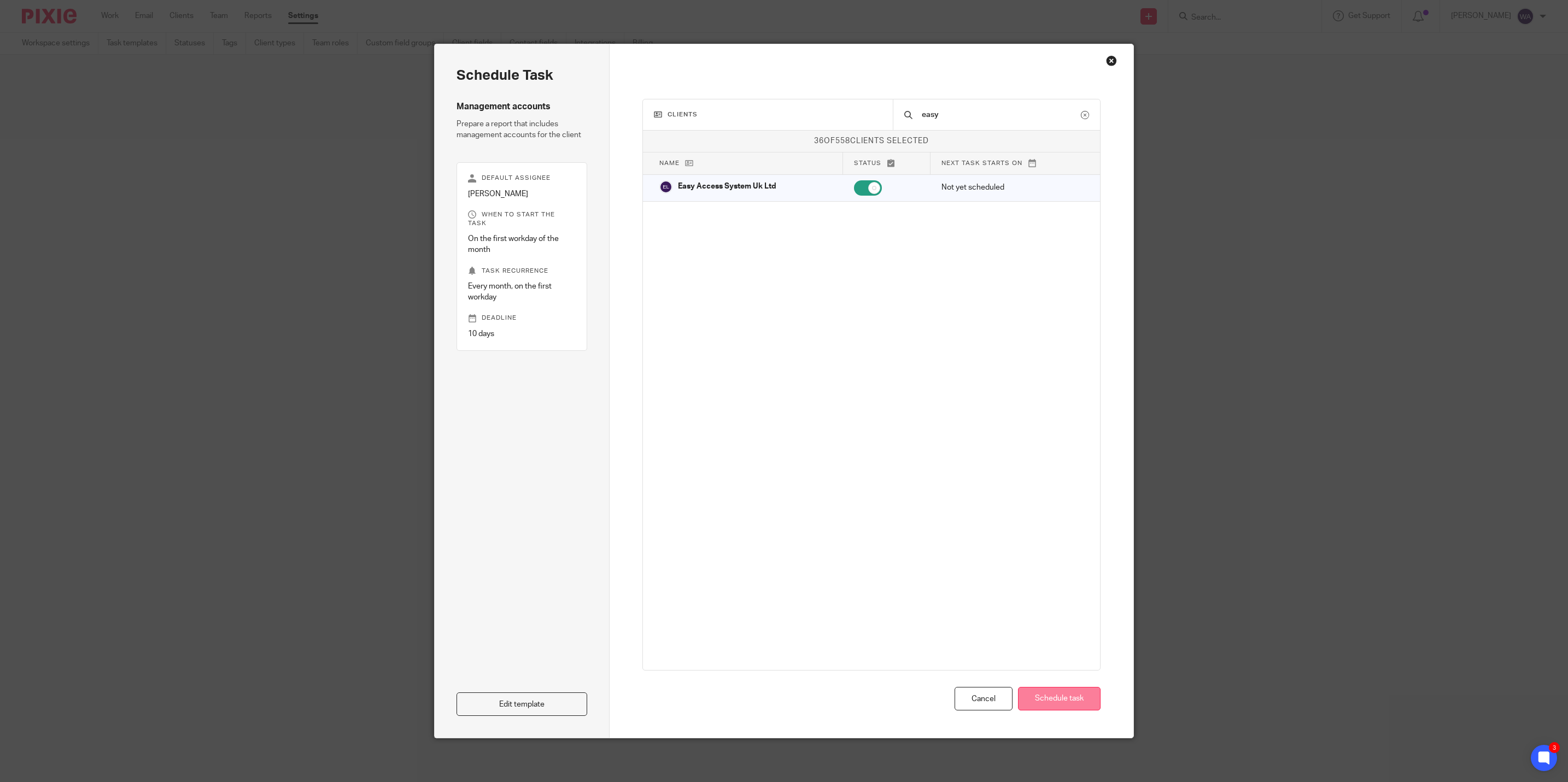
click at [1050, 706] on button "Schedule task" at bounding box center [1059, 699] width 83 height 23
